Goal: Task Accomplishment & Management: Complete application form

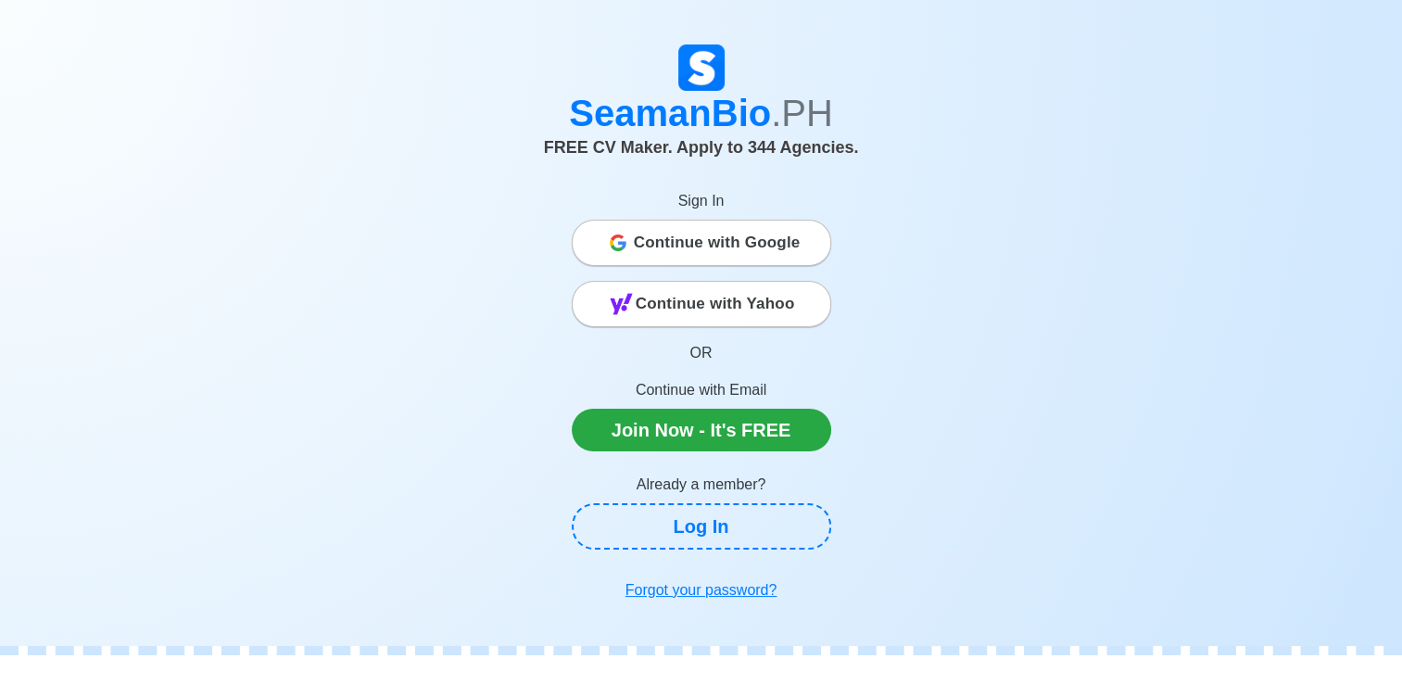
click at [664, 250] on span "Continue with Google" at bounding box center [717, 242] width 167 height 37
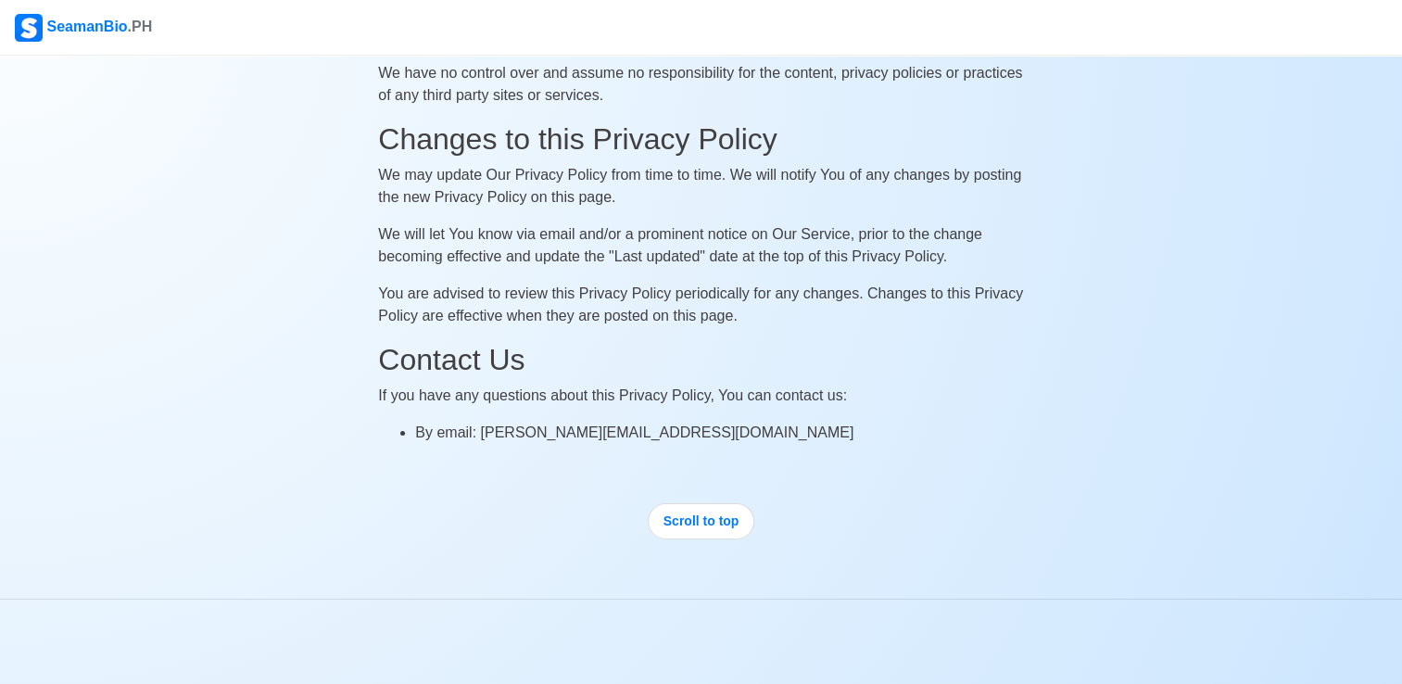
scroll to position [6313, 0]
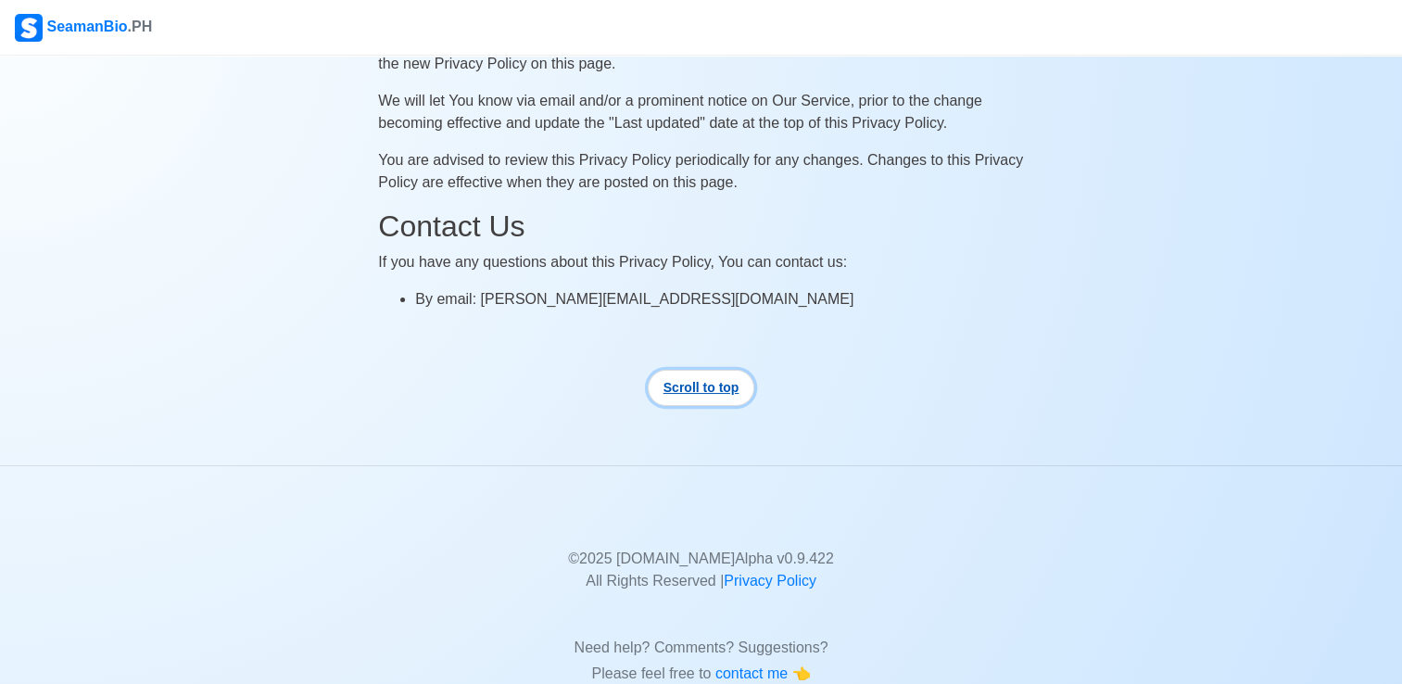
click at [699, 370] on button "Scroll to top" at bounding box center [701, 388] width 107 height 36
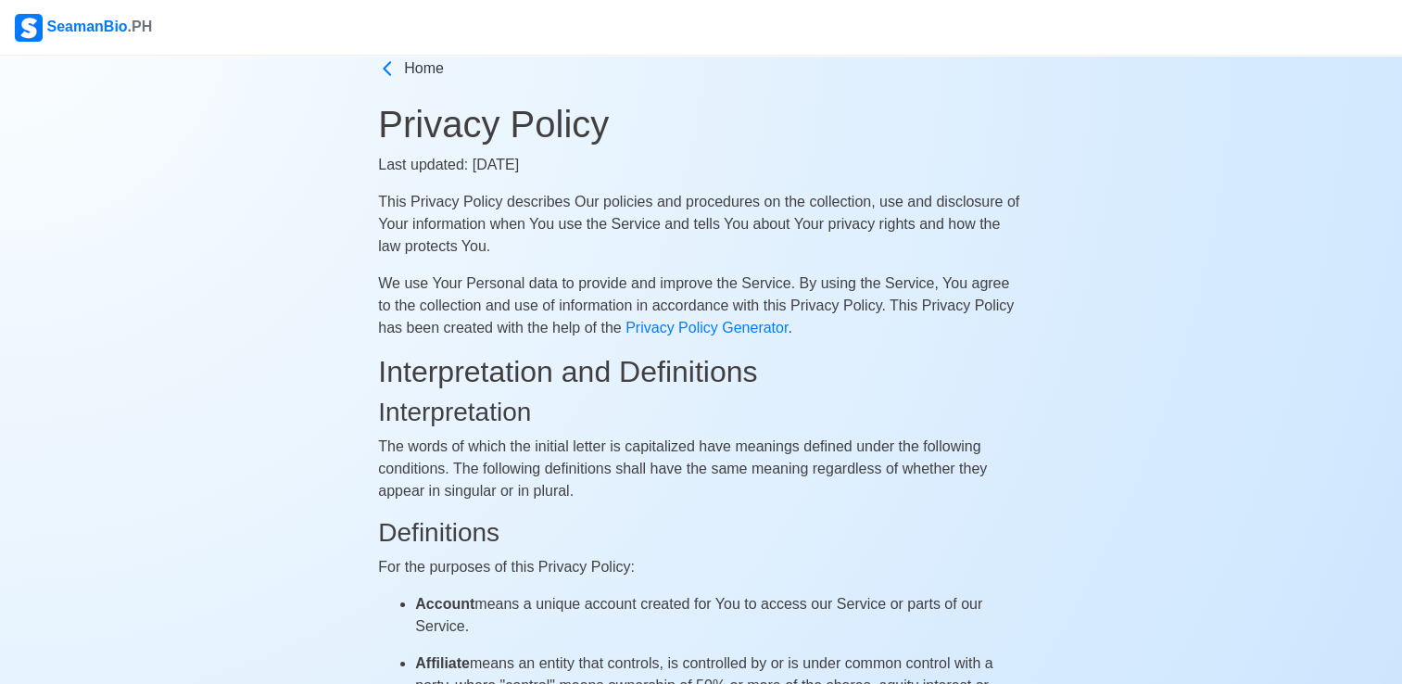
scroll to position [0, 0]
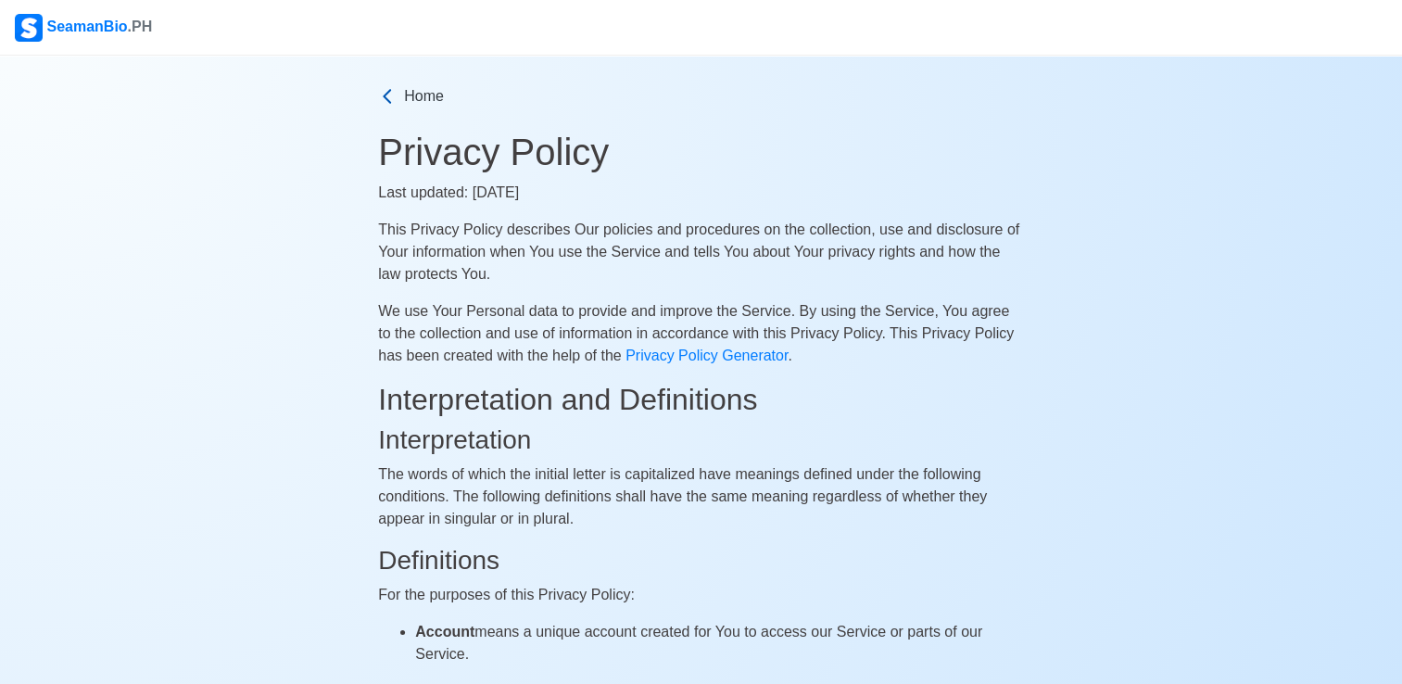
click at [388, 95] on icon at bounding box center [387, 96] width 19 height 19
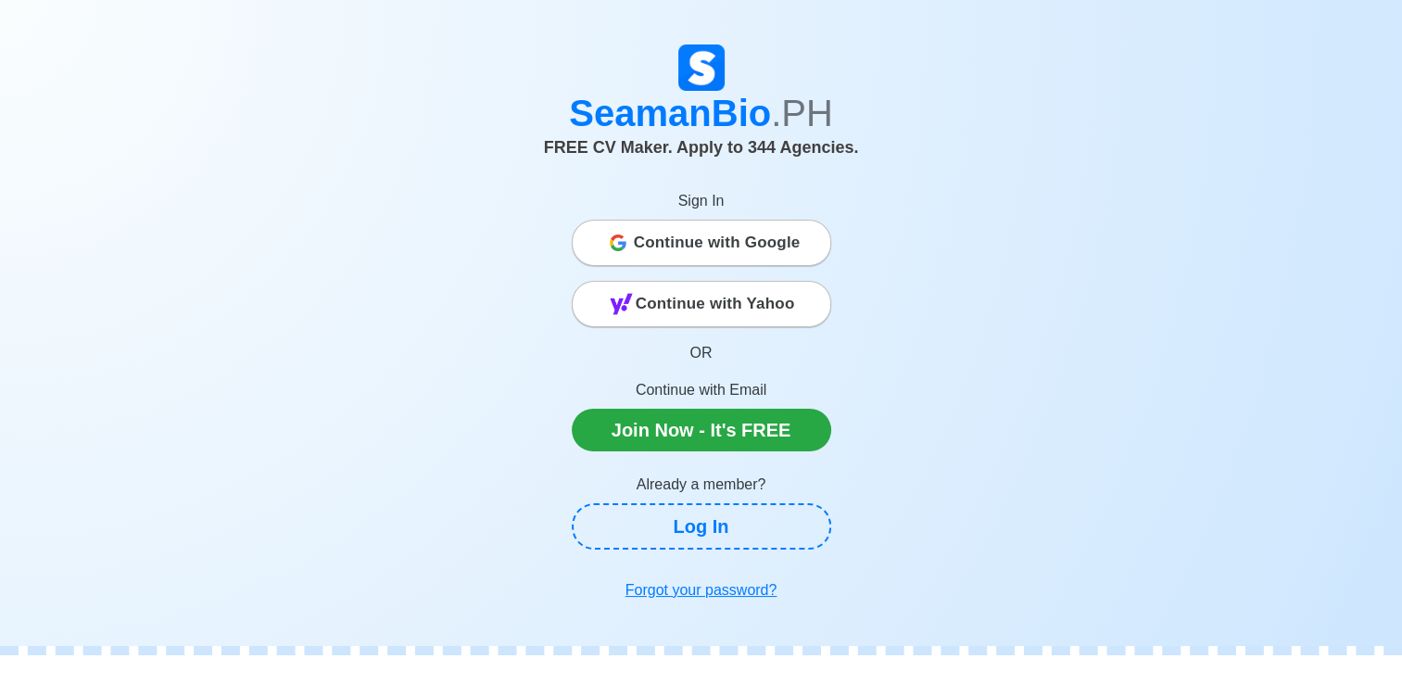
click at [699, 241] on span "Continue with Google" at bounding box center [717, 242] width 167 height 37
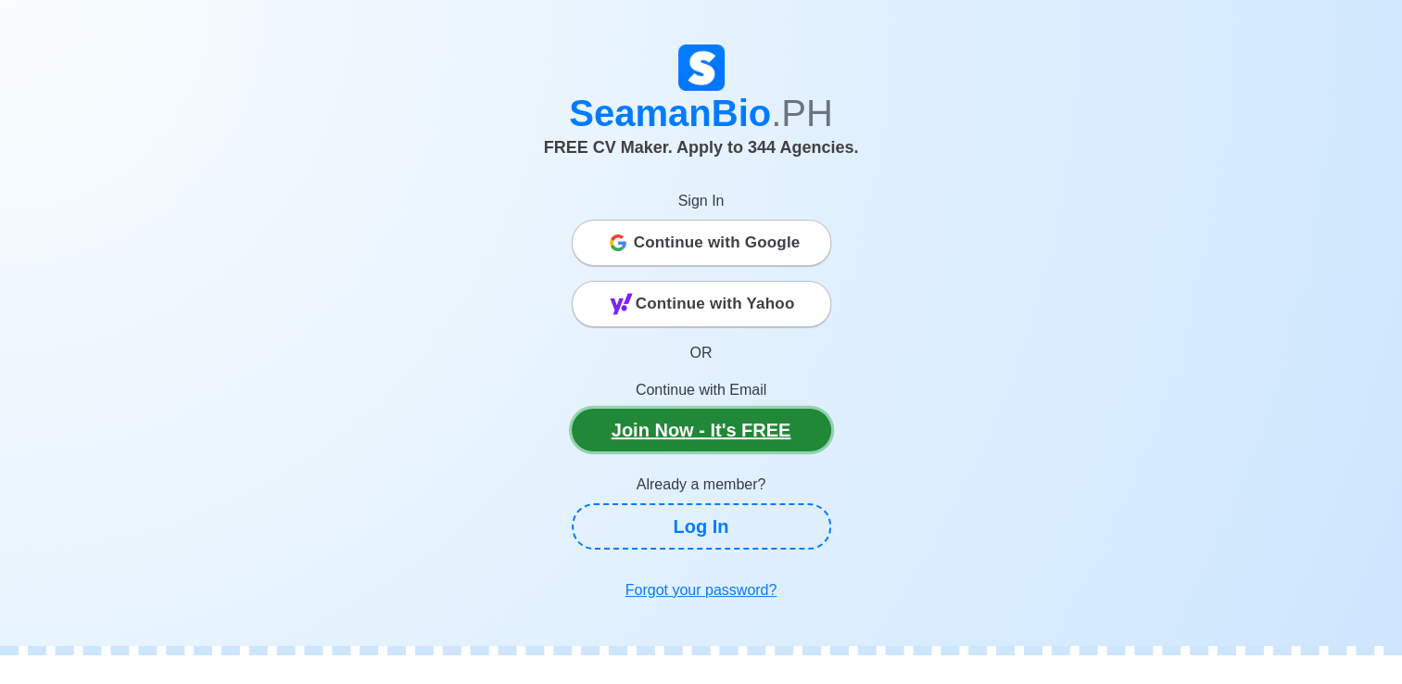
click at [705, 427] on link "Join Now - It's FREE" at bounding box center [701, 430] width 259 height 43
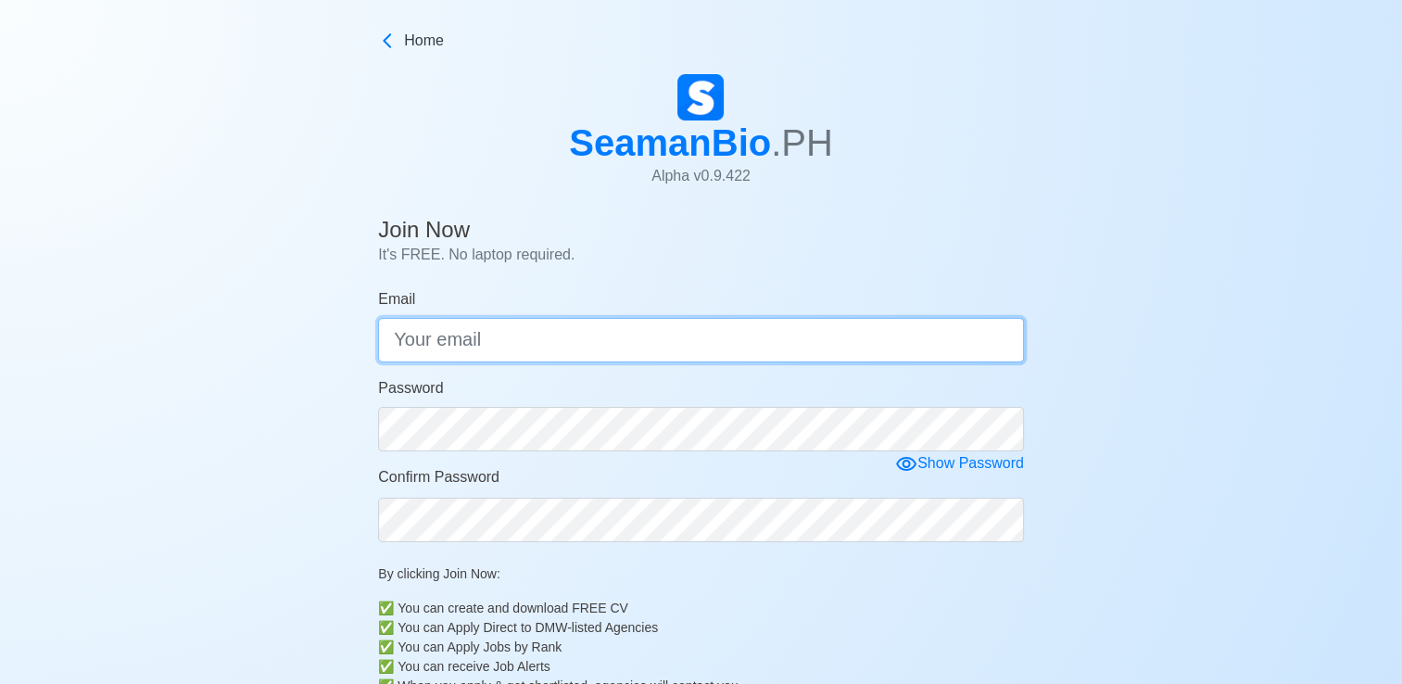
click at [505, 348] on input "Email" at bounding box center [701, 340] width 646 height 44
type input "allancanedomisa@gmail.com"
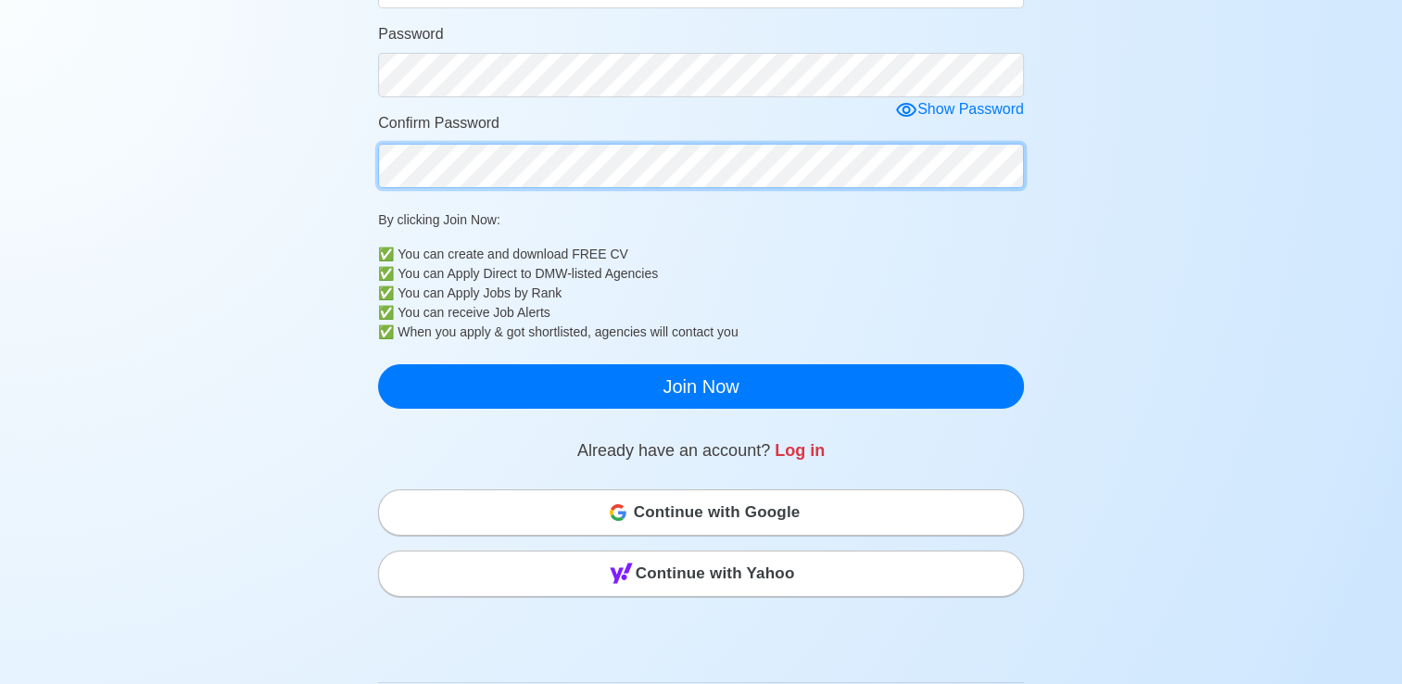
scroll to position [359, 0]
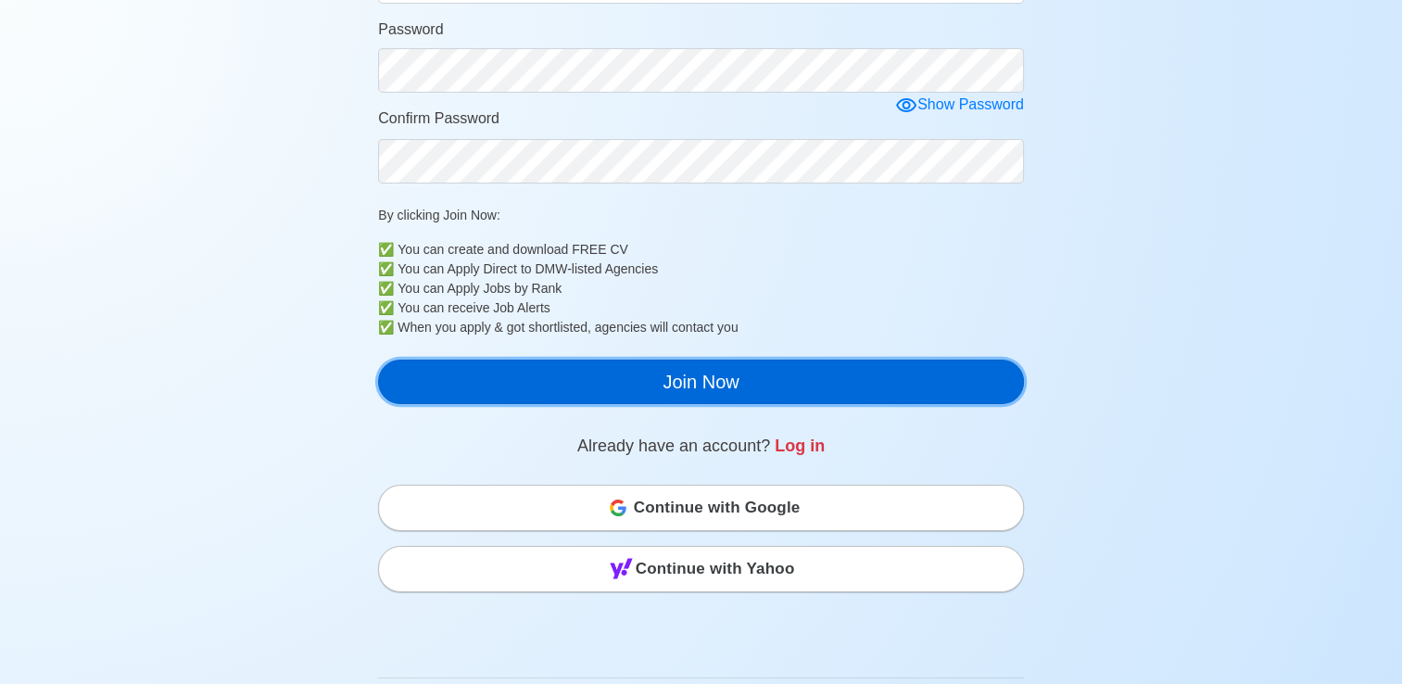
click at [680, 383] on button "Join Now" at bounding box center [701, 381] width 646 height 44
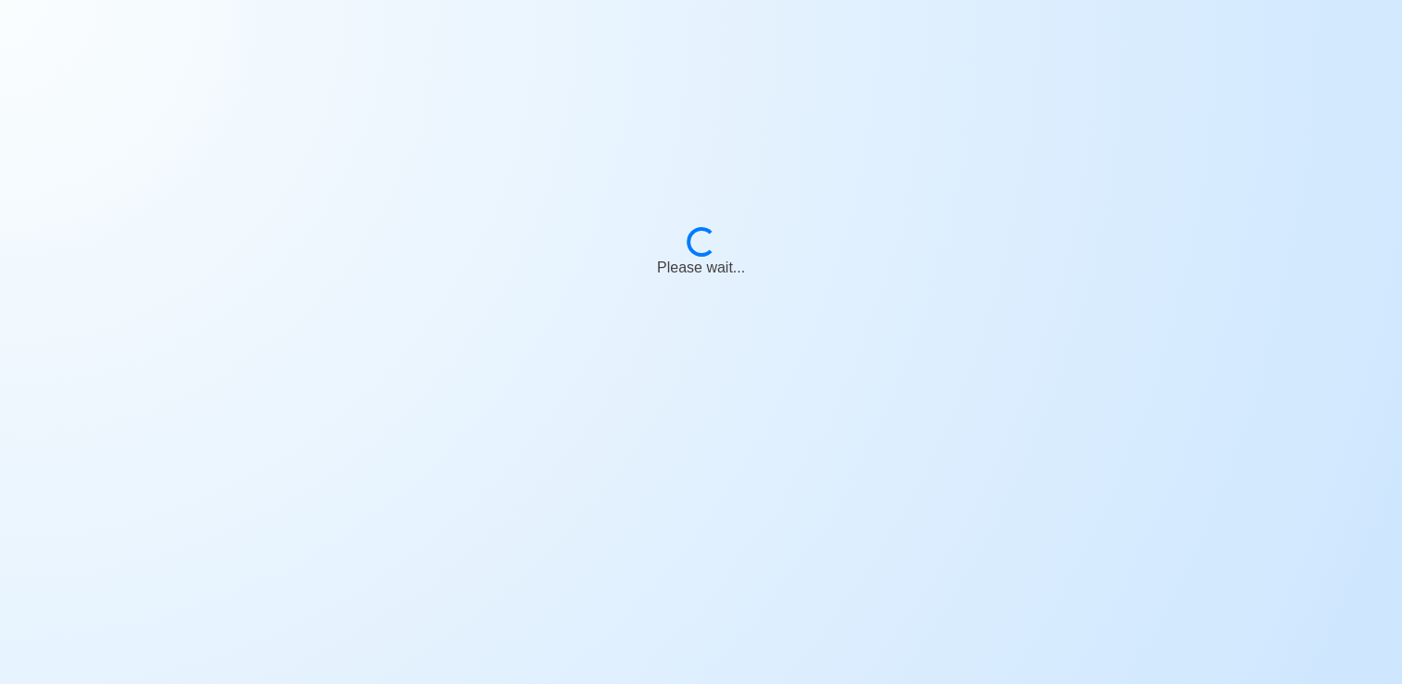
scroll to position [22, 0]
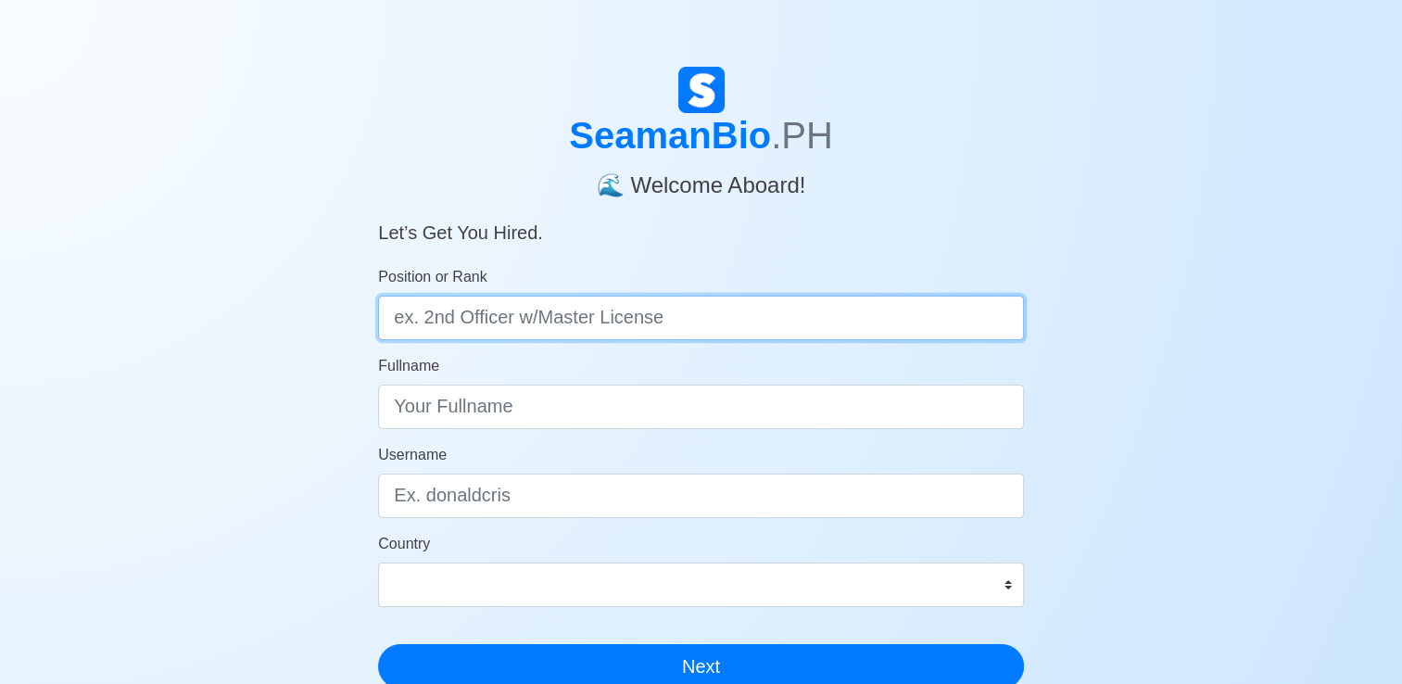
click at [780, 331] on input "Position or Rank" at bounding box center [701, 318] width 646 height 44
type input "Pumpman"
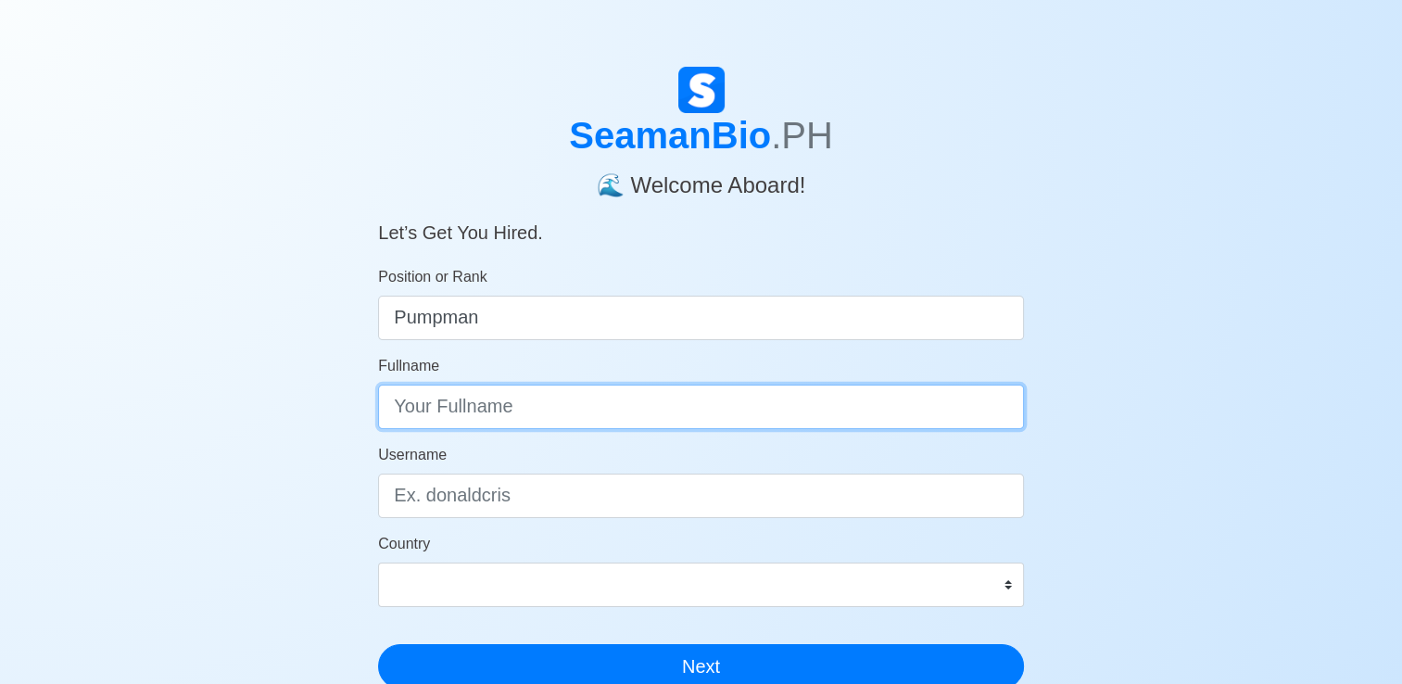
click at [678, 415] on input "Fullname" at bounding box center [701, 406] width 646 height 44
click at [463, 410] on input "Allan Ca" at bounding box center [701, 406] width 646 height 44
type input "Allan Cañedo Misa"
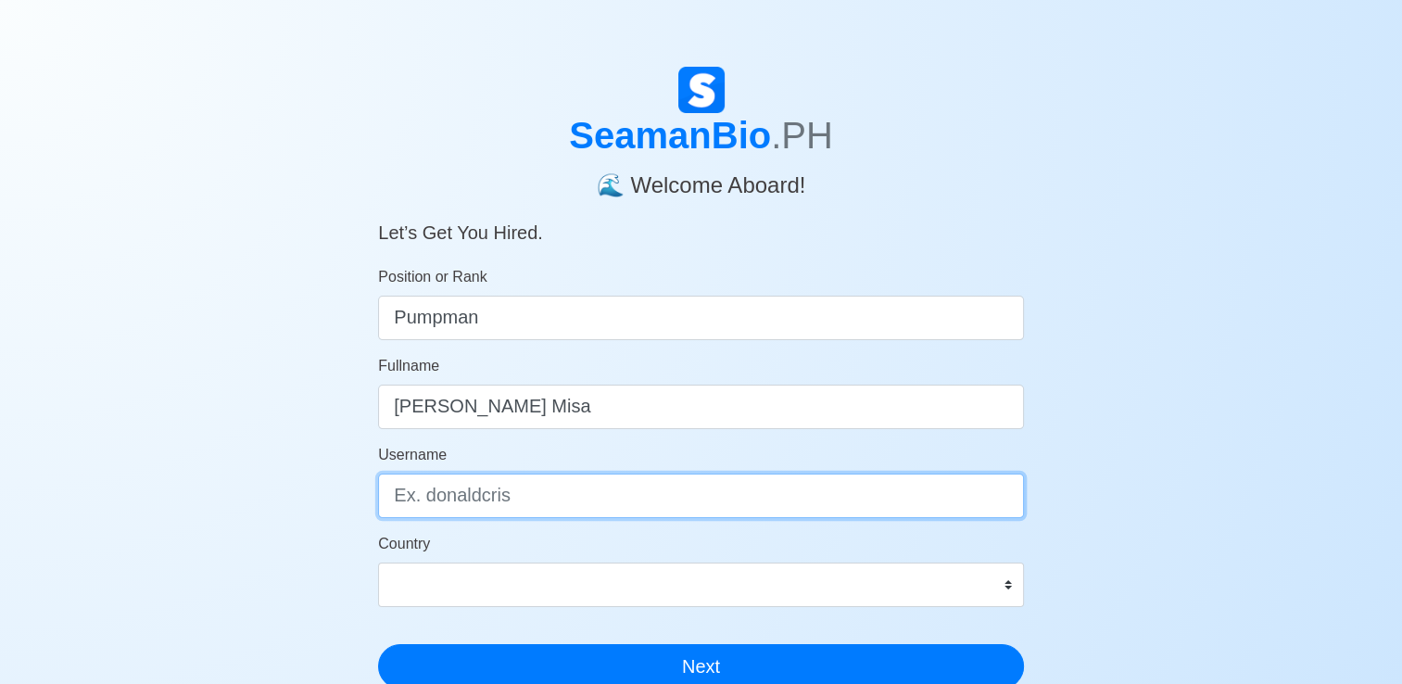
click at [513, 510] on input "Username" at bounding box center [701, 495] width 646 height 44
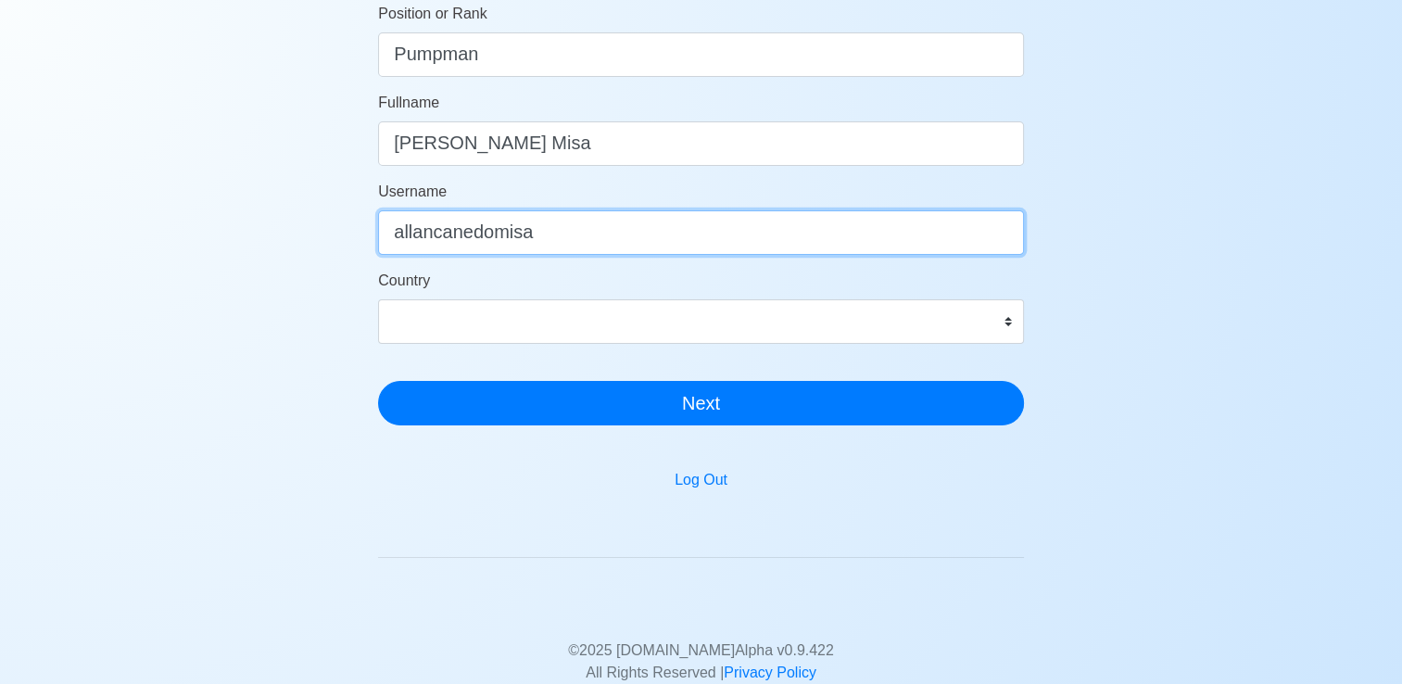
scroll to position [281, 0]
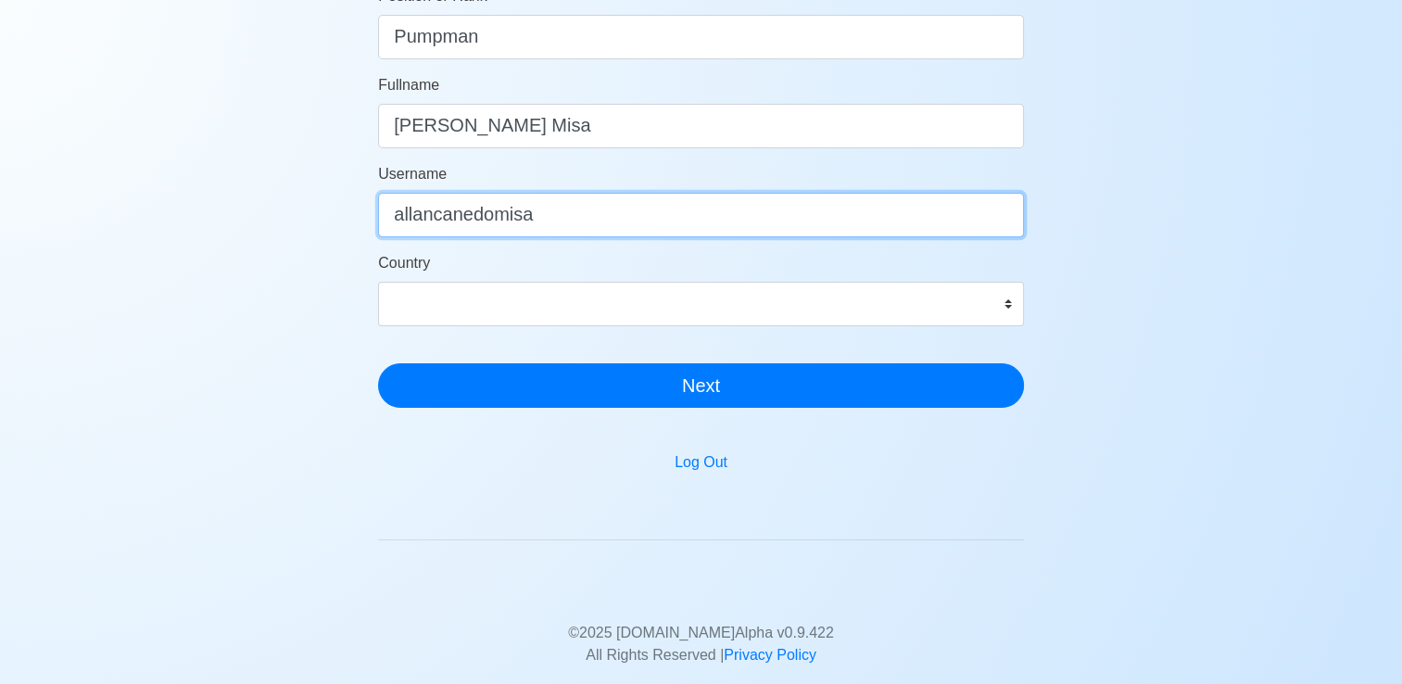
type input "allancanedomisa"
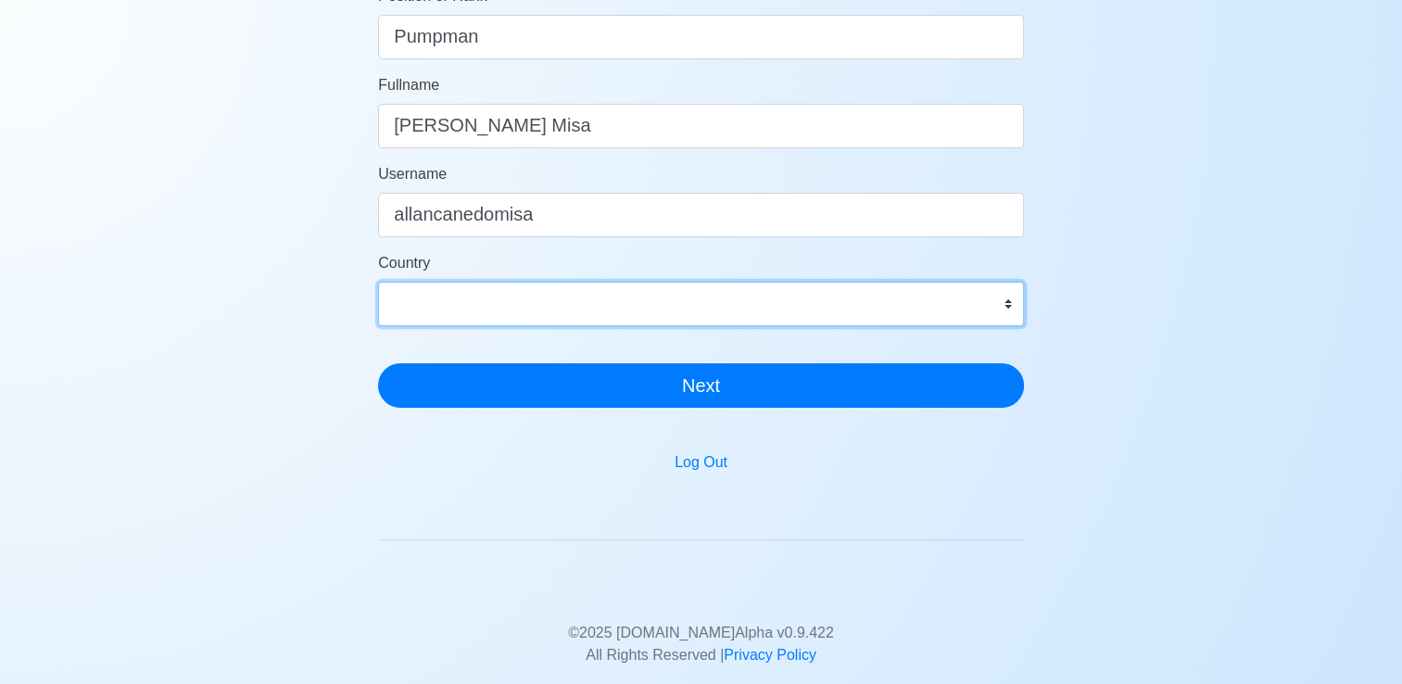
click at [441, 292] on select "Afghanistan Åland Islands Albania Algeria American Samoa Andorra Angola Anguill…" at bounding box center [701, 304] width 646 height 44
select select "PH"
click at [378, 282] on select "Afghanistan Åland Islands Albania Algeria American Samoa Andorra Angola Anguill…" at bounding box center [701, 304] width 646 height 44
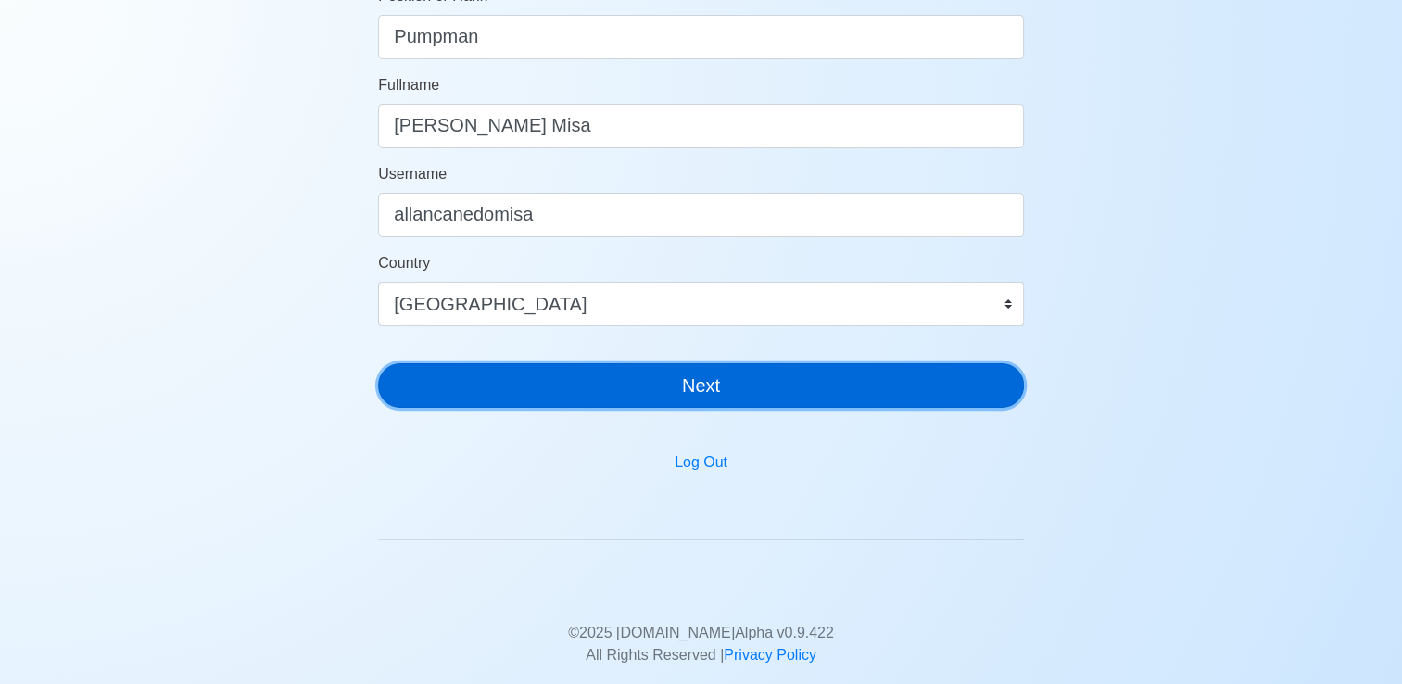
click at [690, 383] on button "Next" at bounding box center [701, 385] width 646 height 44
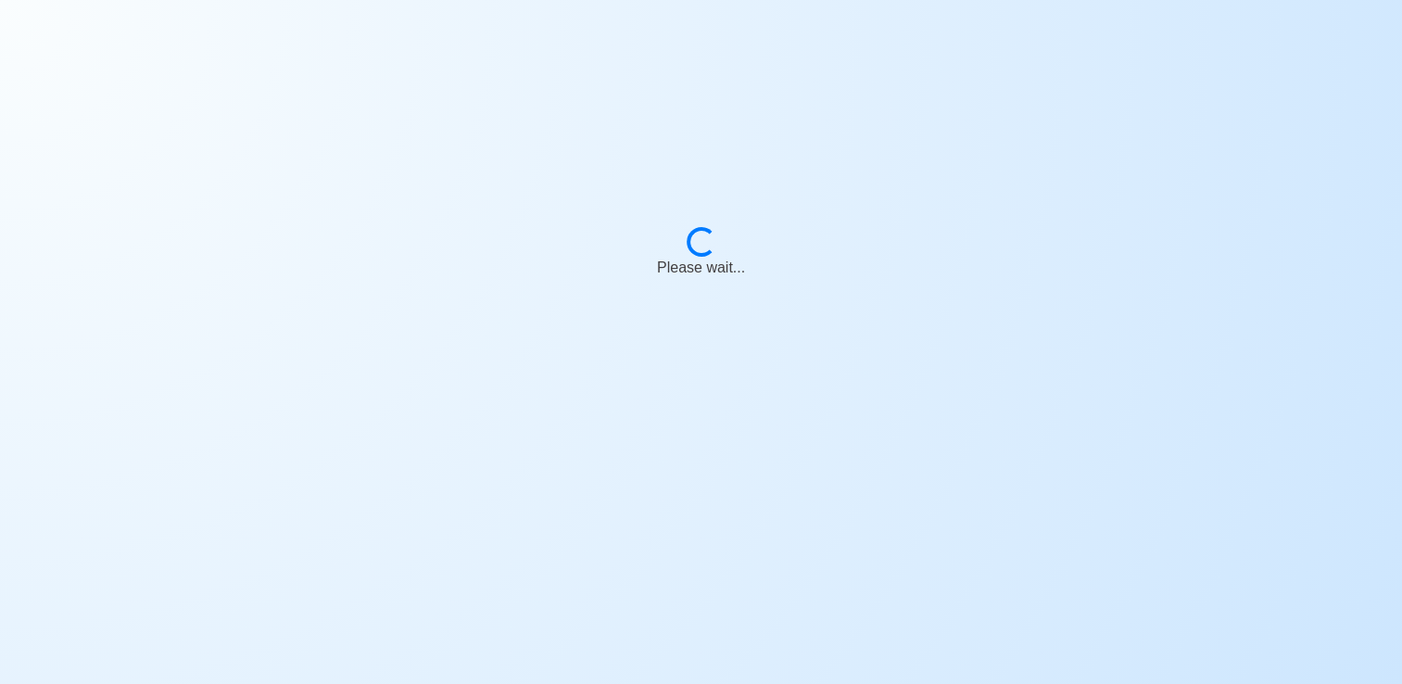
scroll to position [22, 0]
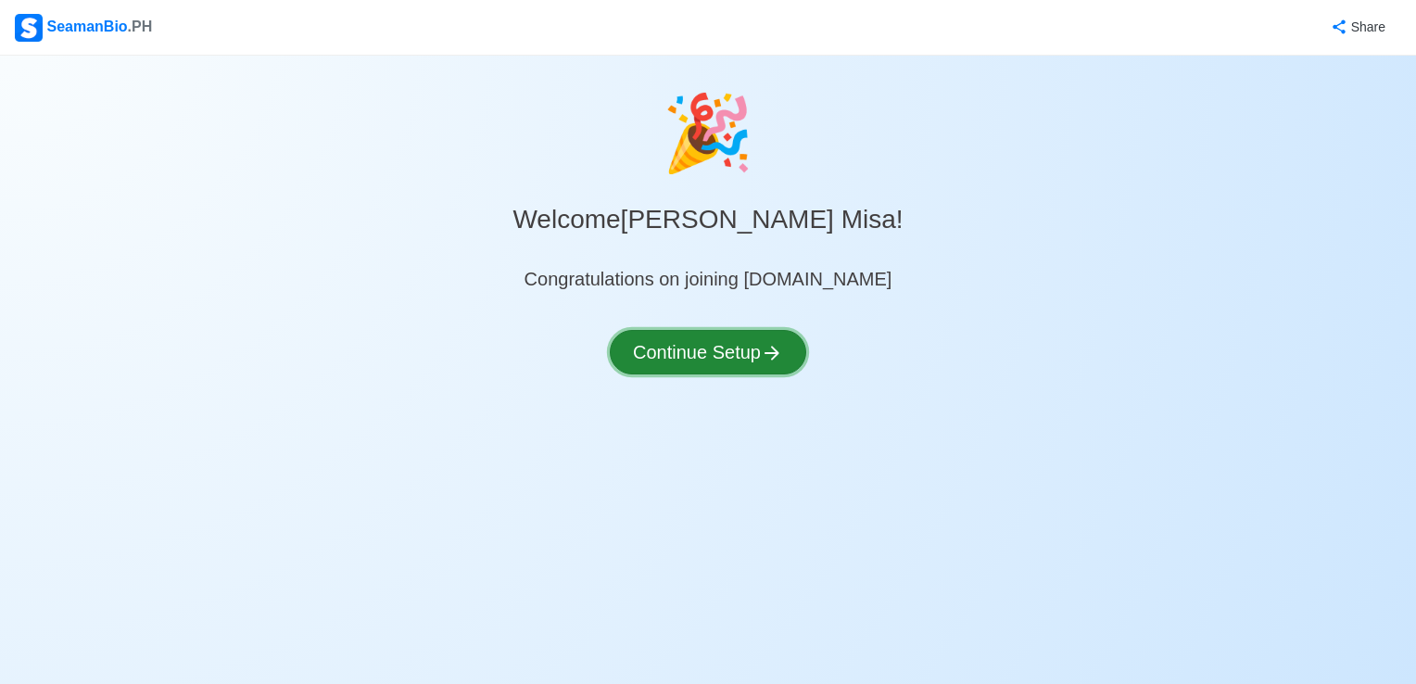
click at [734, 357] on button "Continue Setup" at bounding box center [708, 352] width 196 height 44
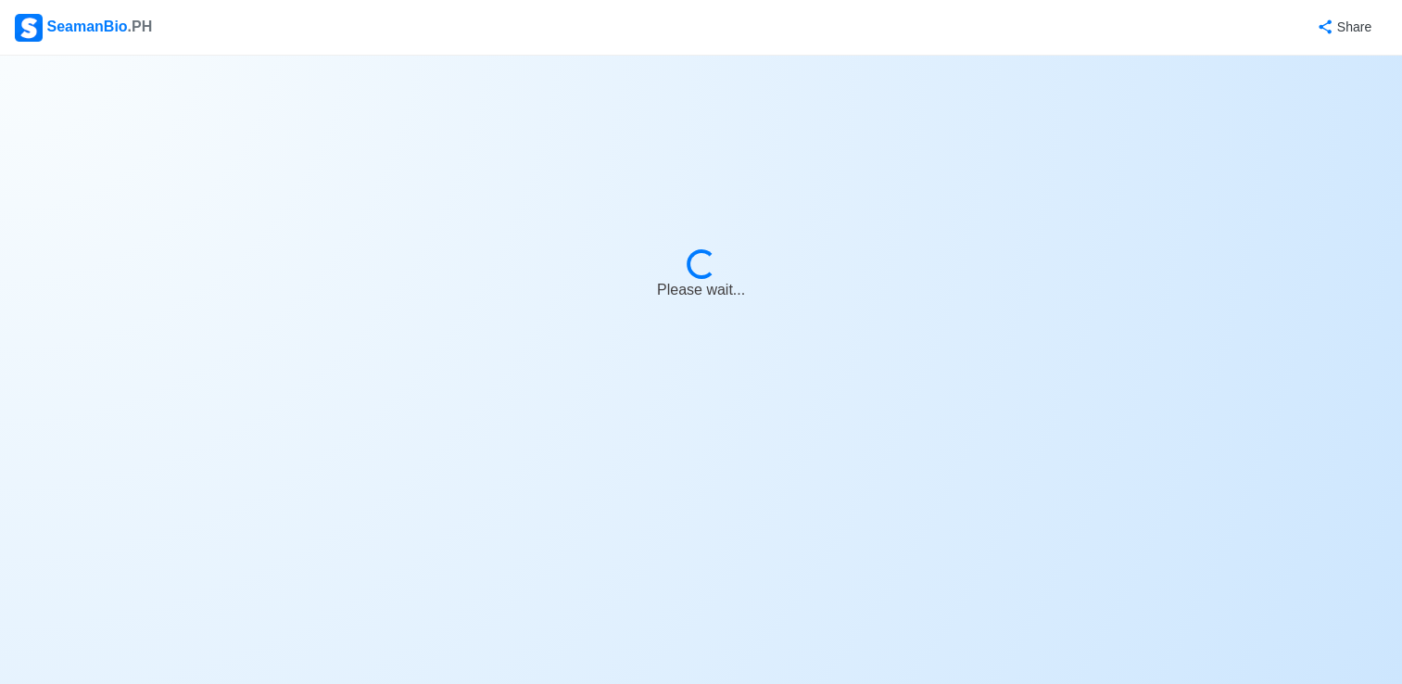
select select "Visible for Hiring"
select select "PH"
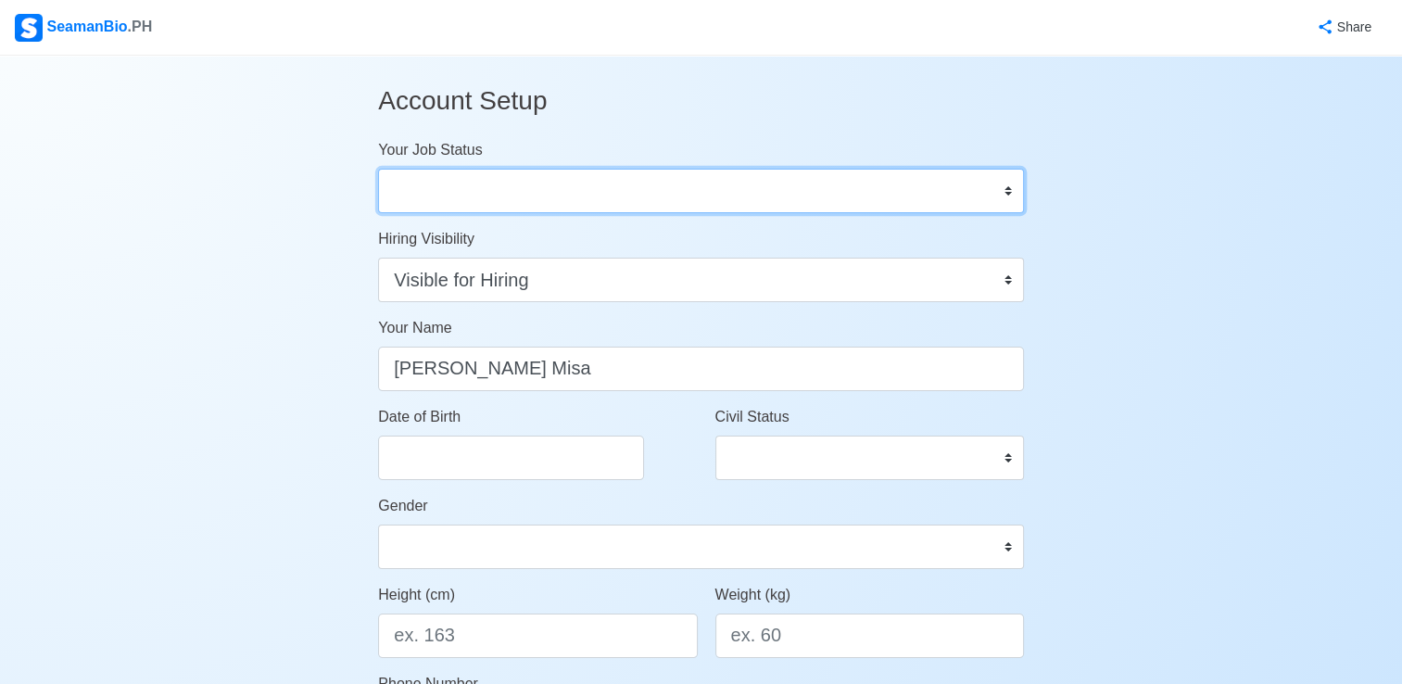
click at [1004, 196] on select "Onboard Actively Looking for Job Not Looking for Job" at bounding box center [701, 191] width 646 height 44
select select "Actively Looking for Job"
click at [378, 169] on select "Onboard Actively Looking for Job Not Looking for Job" at bounding box center [701, 191] width 646 height 44
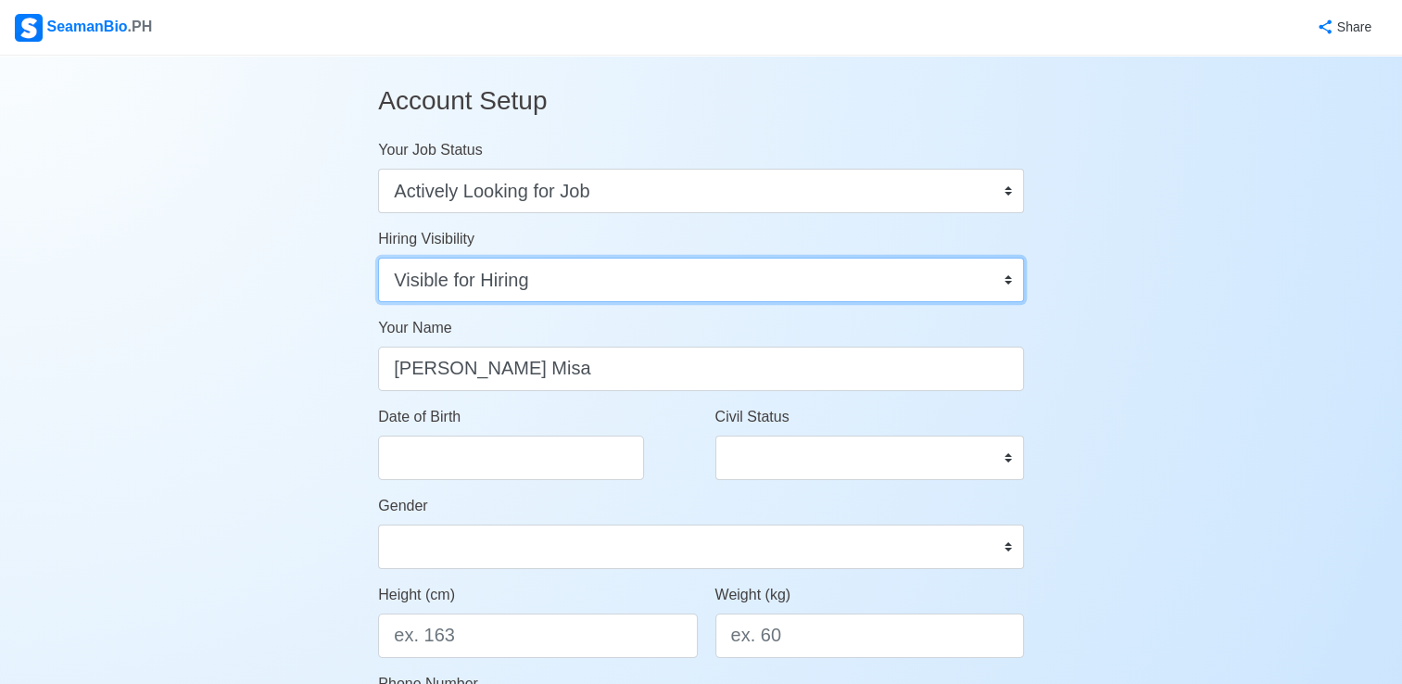
click at [1008, 280] on select "Visible for Hiring Not Visible for Hiring" at bounding box center [701, 280] width 646 height 44
click at [378, 258] on select "Visible for Hiring Not Visible for Hiring" at bounding box center [701, 280] width 646 height 44
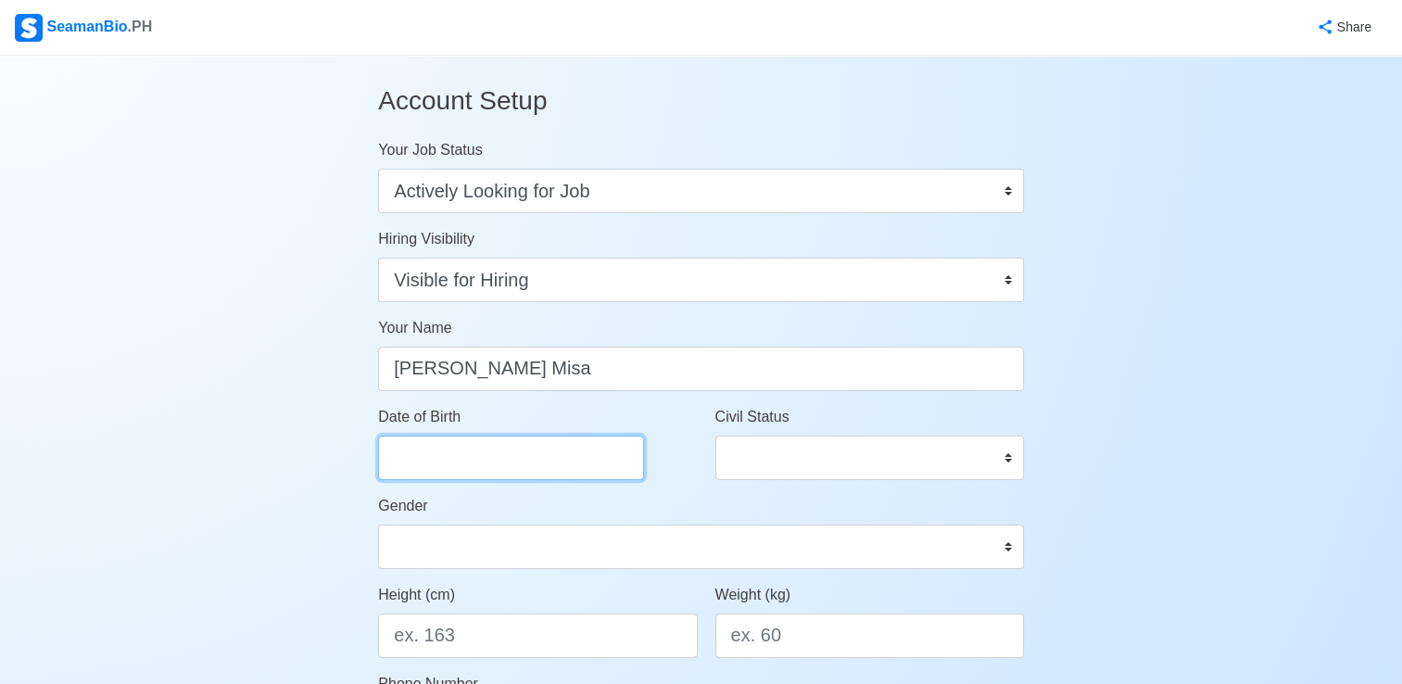
select select "****"
select select "*******"
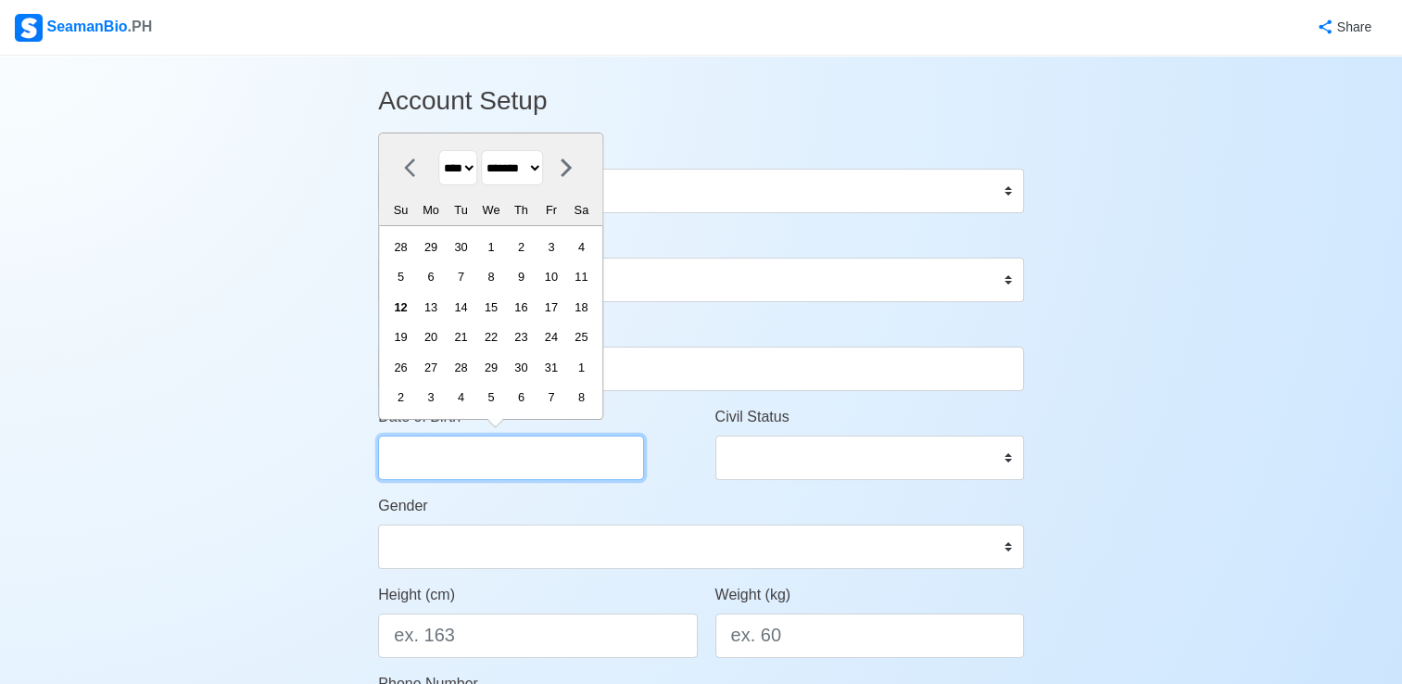
click at [481, 465] on input "Date of Birth" at bounding box center [511, 457] width 266 height 44
type input "1"
select select "*******"
type input "1979"
select select "****"
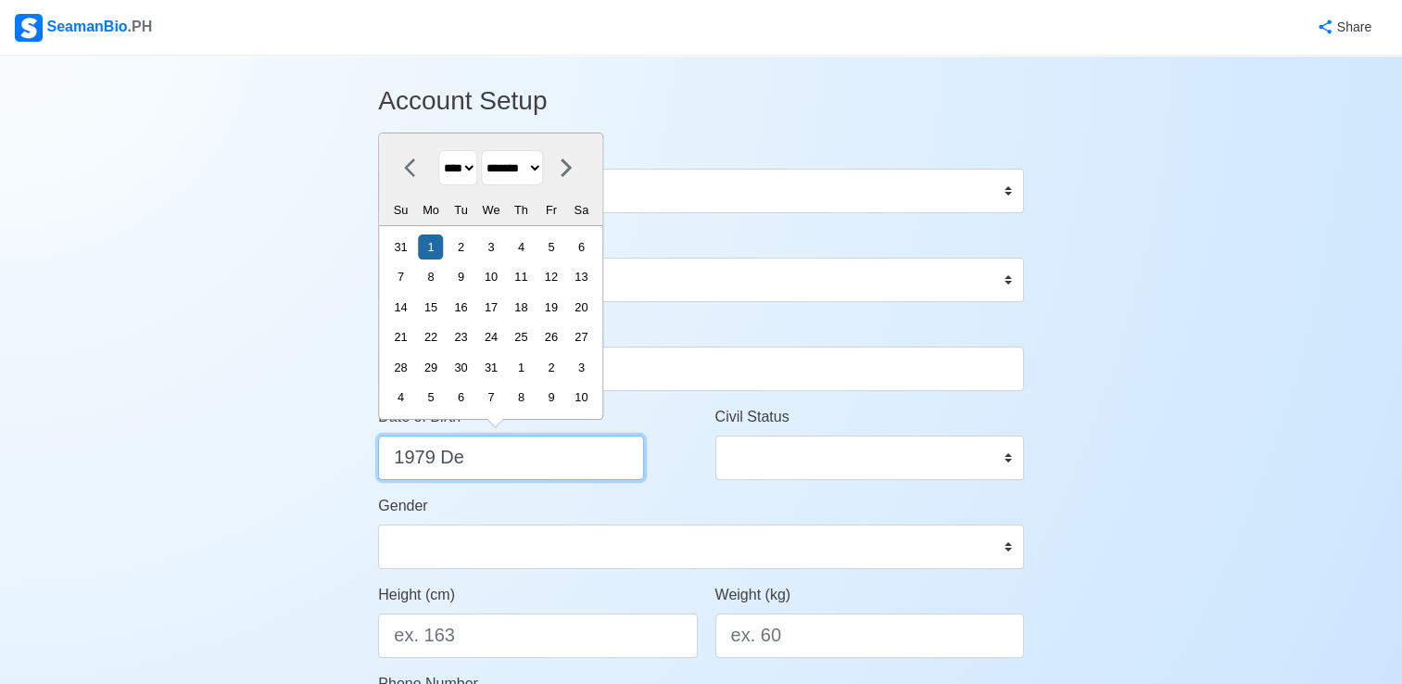
type input "1979 Dec"
select select "********"
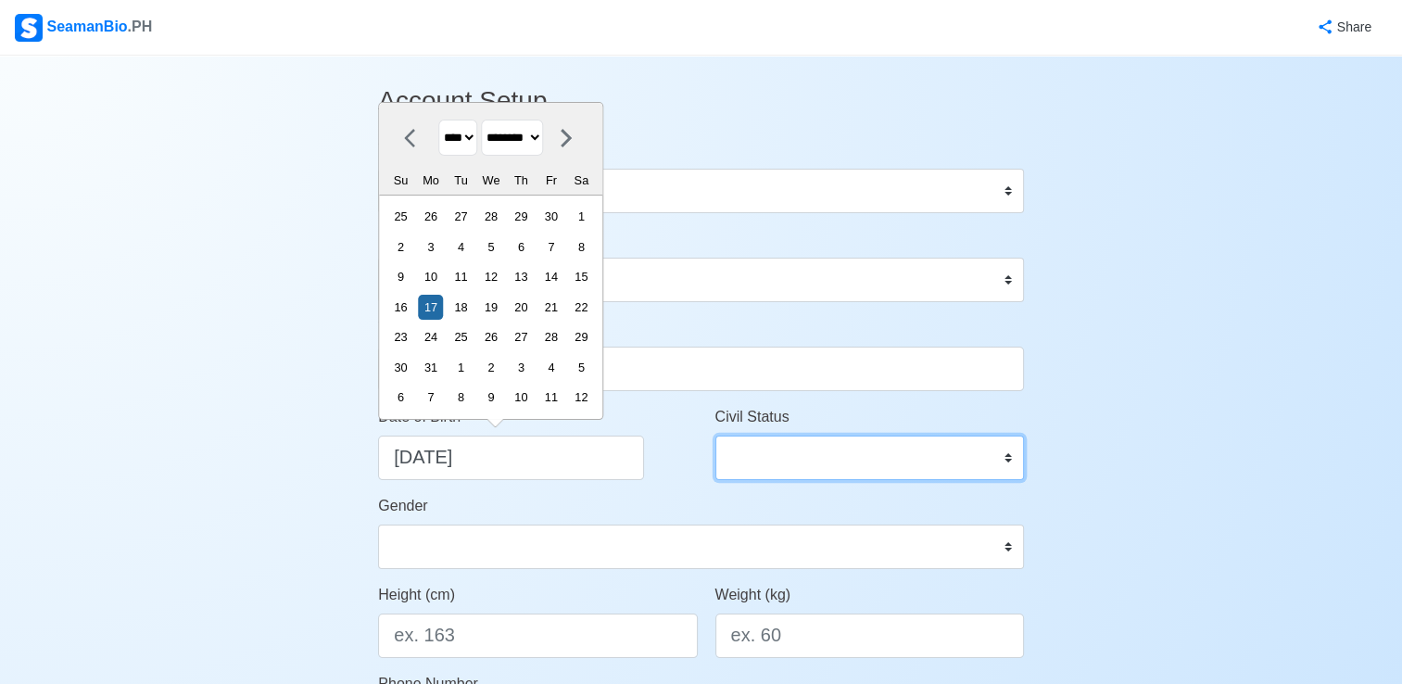
type input "12/17/1979"
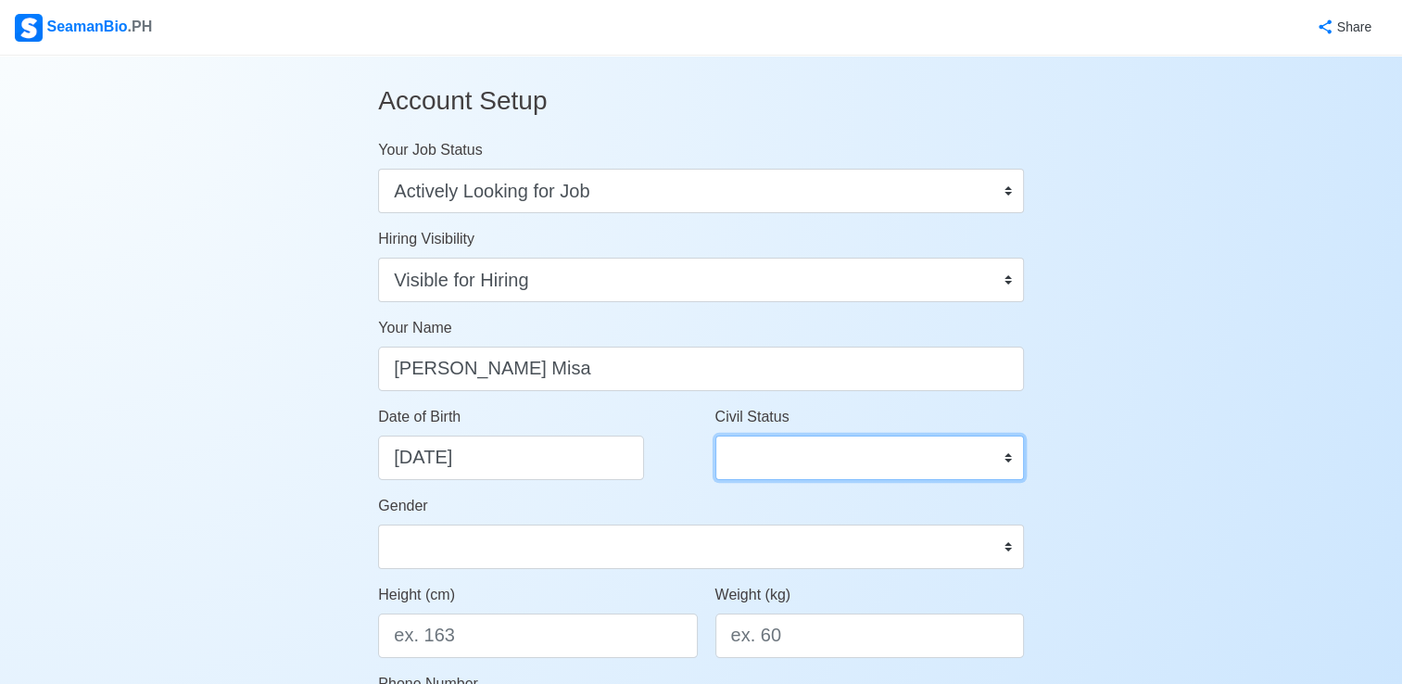
click at [846, 460] on select "Single Married Widowed Separated" at bounding box center [869, 457] width 309 height 44
select select "Married"
click at [715, 435] on select "Single Married Widowed Separated" at bounding box center [869, 457] width 309 height 44
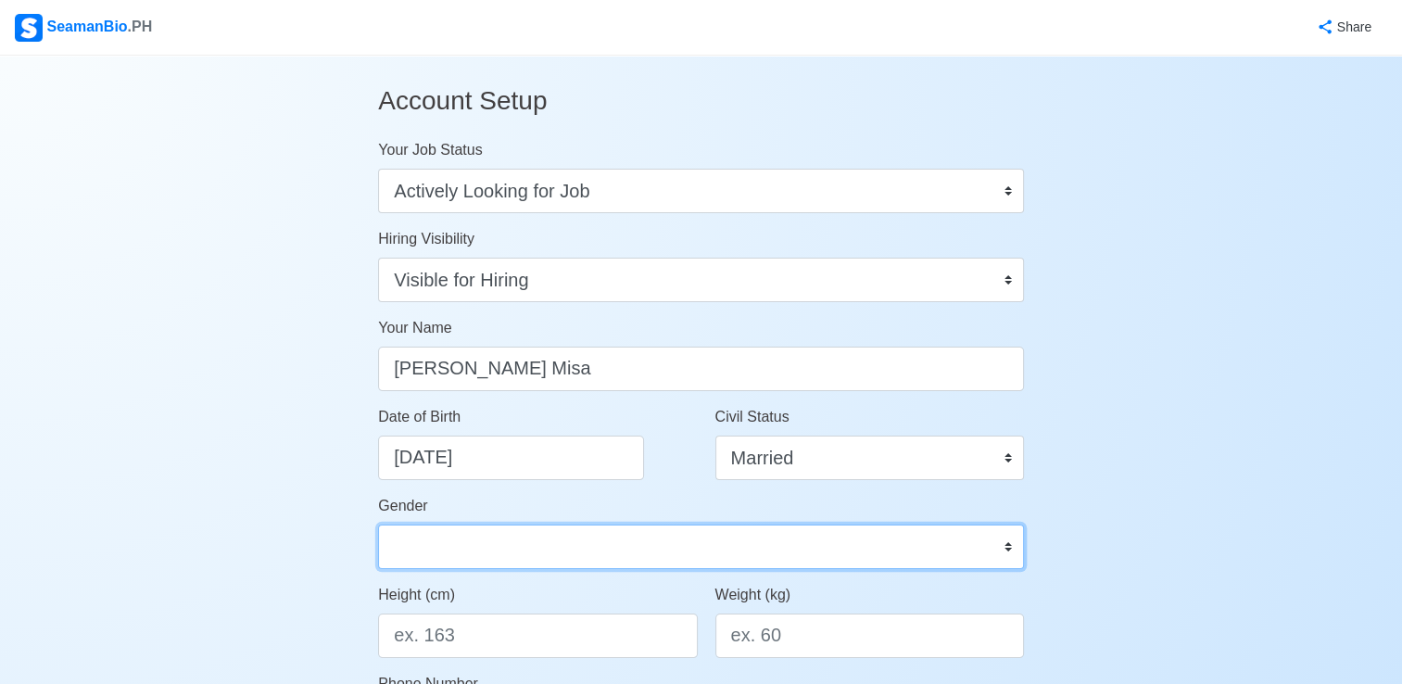
click at [579, 539] on select "Male Female" at bounding box center [701, 546] width 646 height 44
select select "Male"
click at [378, 524] on select "Male Female" at bounding box center [701, 546] width 646 height 44
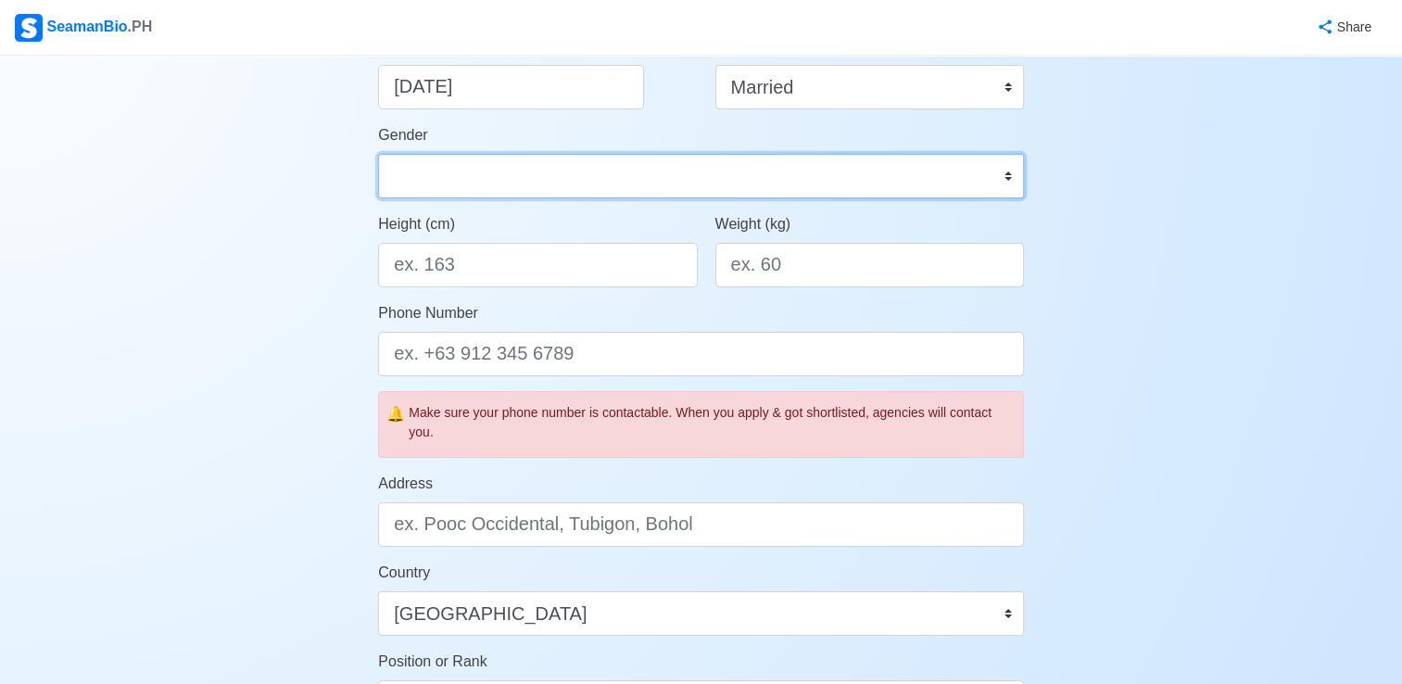
scroll to position [369, 0]
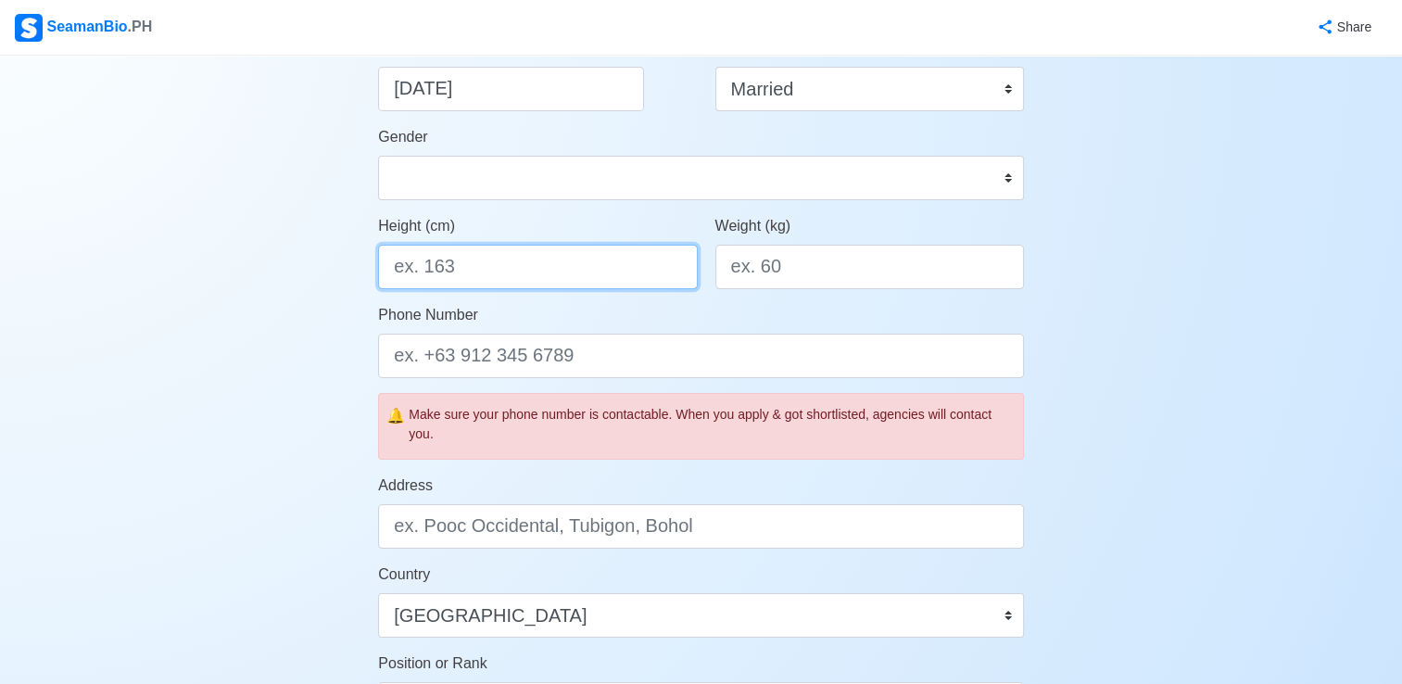
click at [475, 274] on input "Height (cm)" at bounding box center [537, 267] width 319 height 44
type input "163"
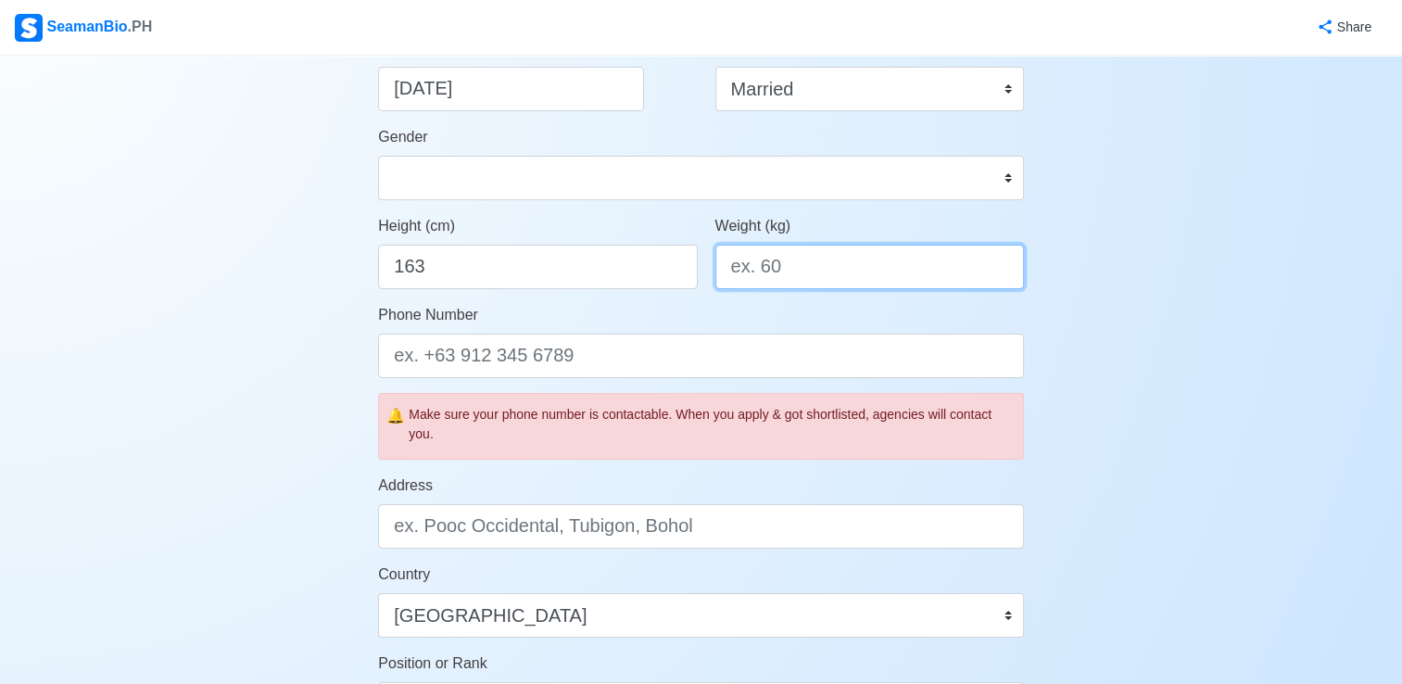
click at [799, 269] on input "Weight (kg)" at bounding box center [869, 267] width 309 height 44
type input "63"
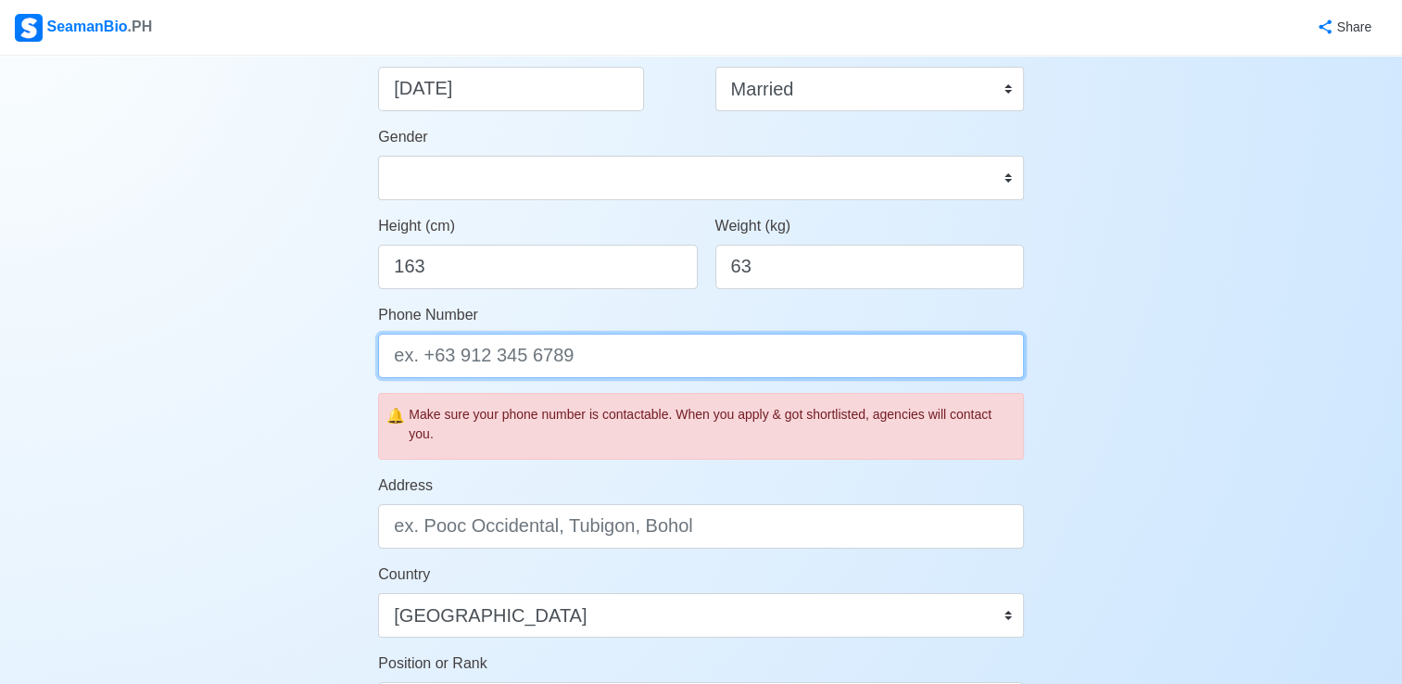
click at [595, 362] on input "Phone Number" at bounding box center [701, 356] width 646 height 44
type input "+63 9164528858"
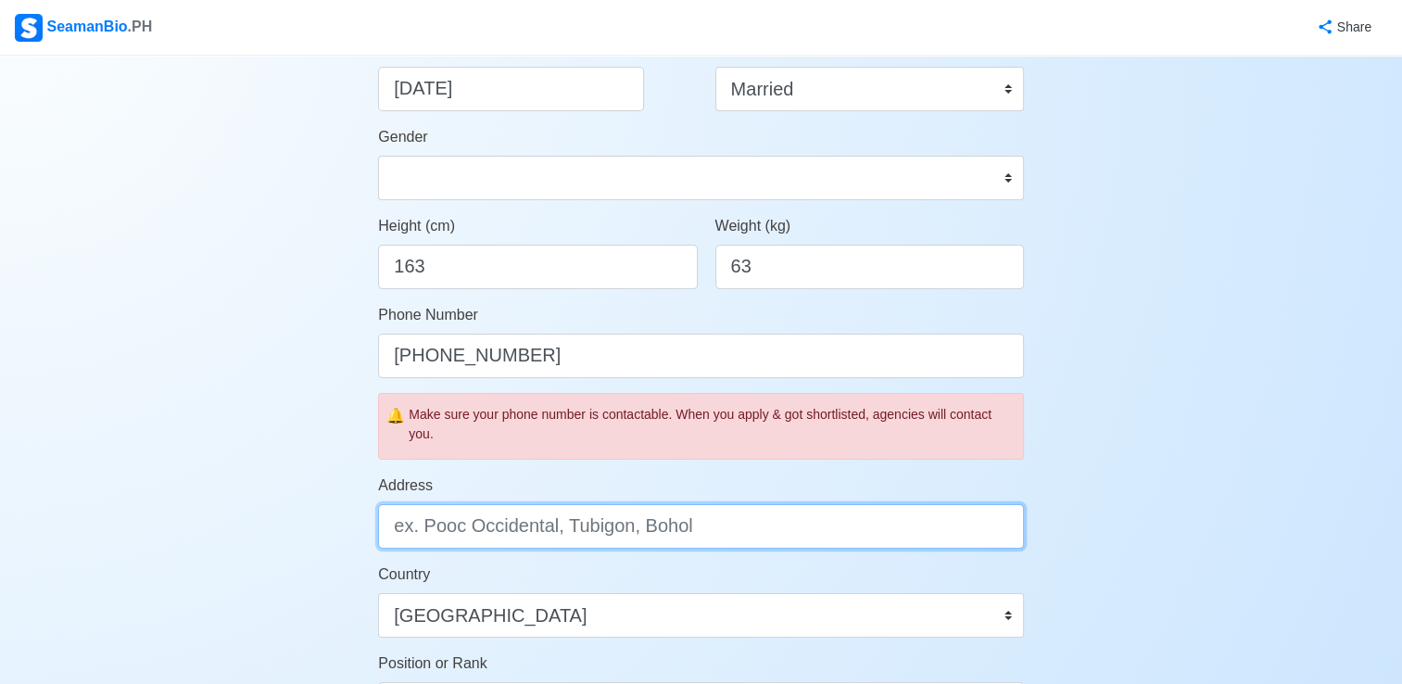
click at [667, 528] on input "Address" at bounding box center [701, 526] width 646 height 44
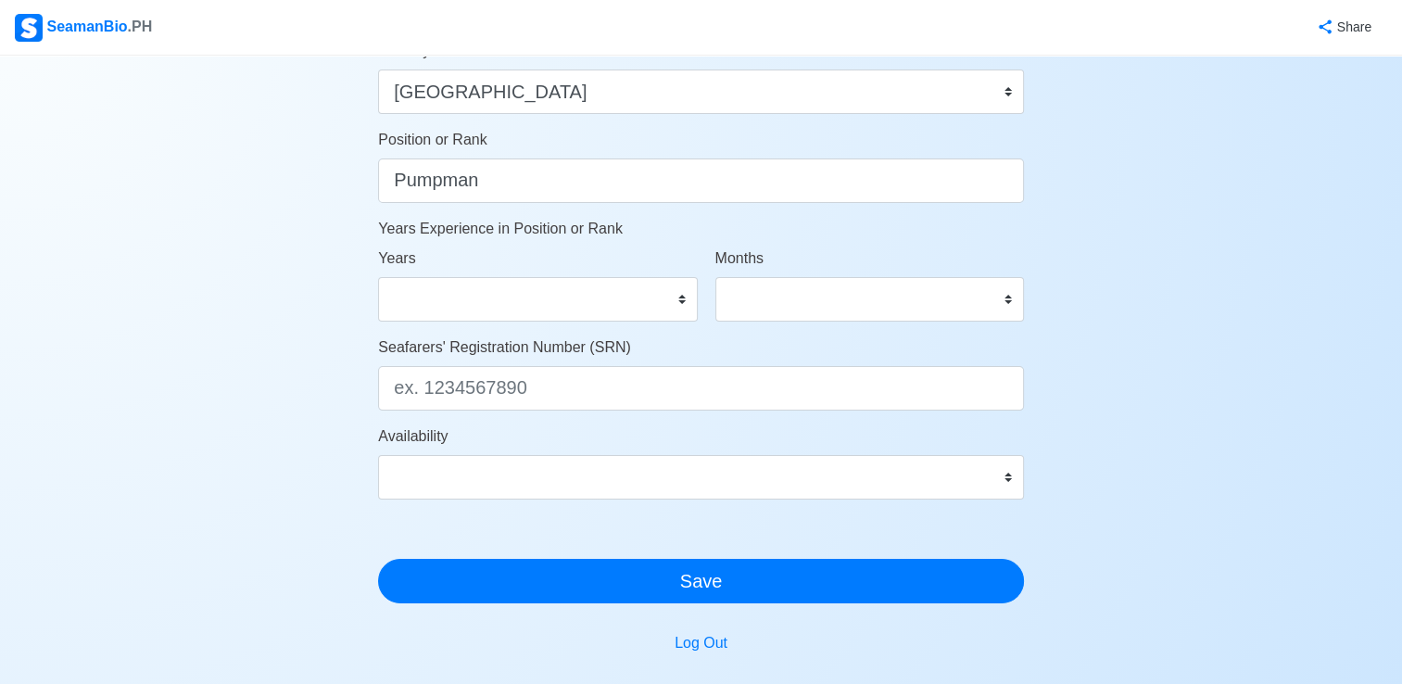
scroll to position [896, 0]
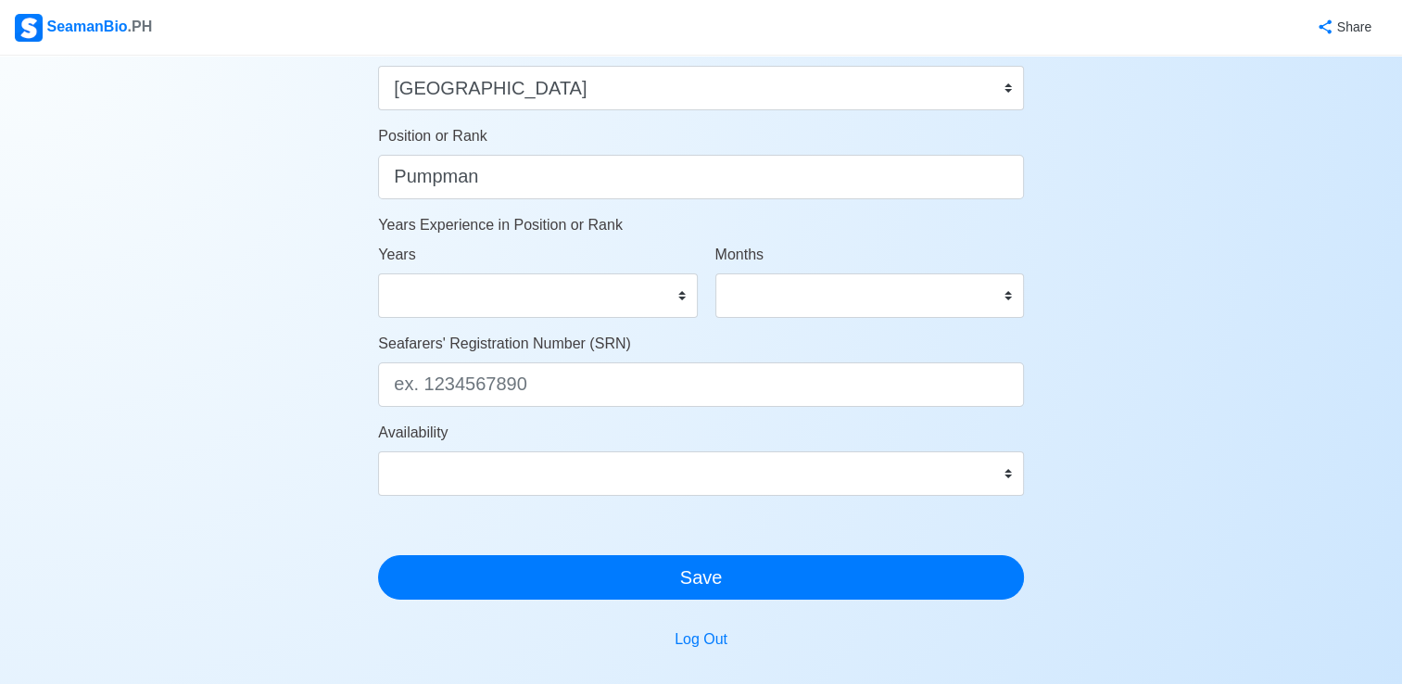
type input "Sitio Lower Calma Calape Daanabantayan Cebu"
click at [679, 297] on select "0 1 2 3 4 5 6 7 8 9 10 11 12 13 14 15 16 17 18 19 20 21 22 23 24 25 26 27 28 29…" at bounding box center [537, 295] width 319 height 44
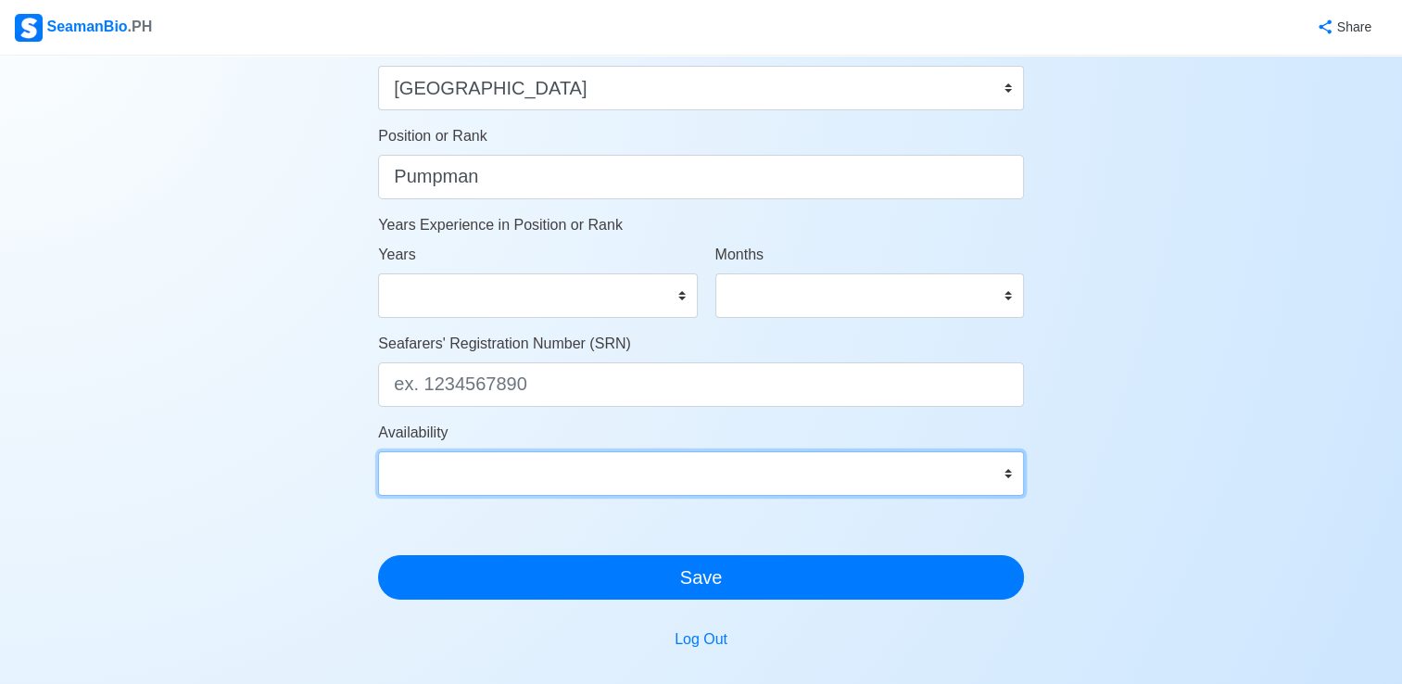
click at [1009, 476] on select "Immediate Nov 2025 Dec 2025 Jan 2026 Feb 2026 Mar 2026 Apr 2026 May 2026 Jun 20…" at bounding box center [701, 473] width 646 height 44
select select "4102416000000"
click at [378, 451] on select "Immediate Nov 2025 Dec 2025 Jan 2026 Feb 2026 Mar 2026 Apr 2026 May 2026 Jun 20…" at bounding box center [701, 473] width 646 height 44
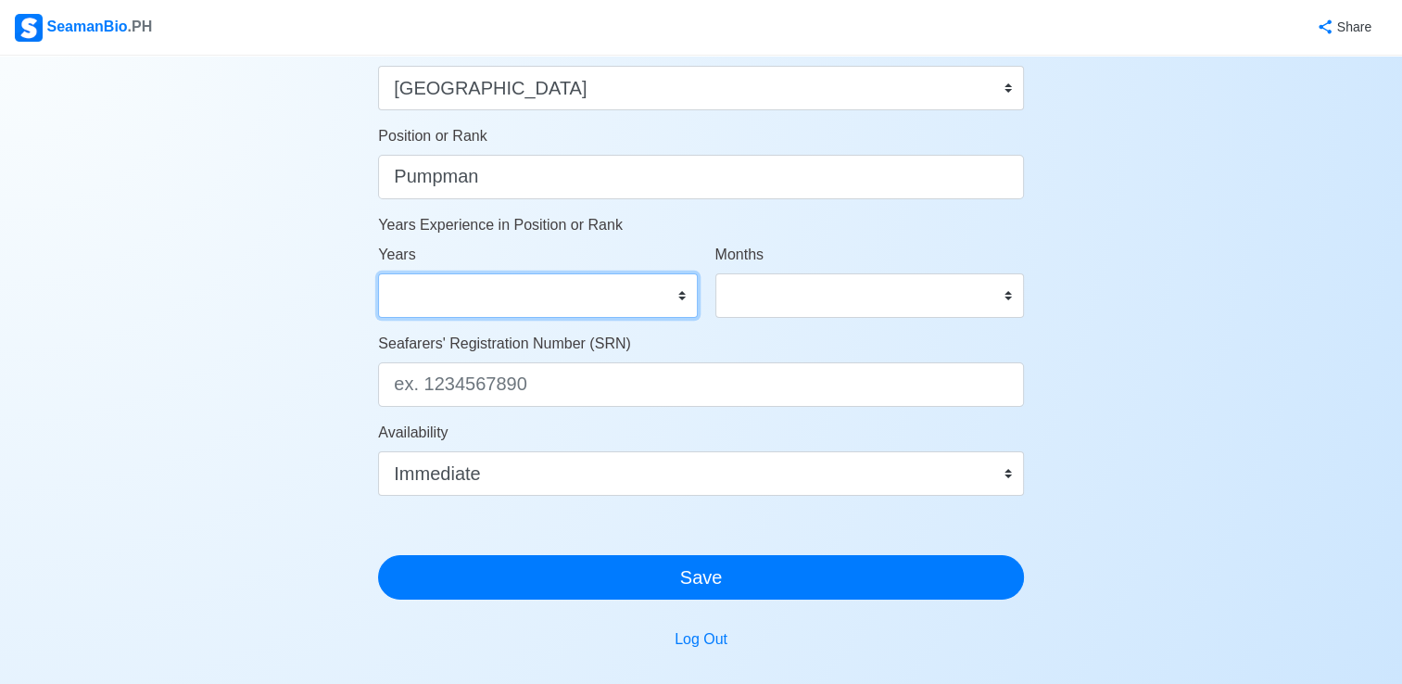
click at [677, 300] on select "0 1 2 3 4 5 6 7 8 9 10 11 12 13 14 15 16 17 18 19 20 21 22 23 24 25 26 27 28 29…" at bounding box center [537, 295] width 319 height 44
